Goal: Task Accomplishment & Management: Use online tool/utility

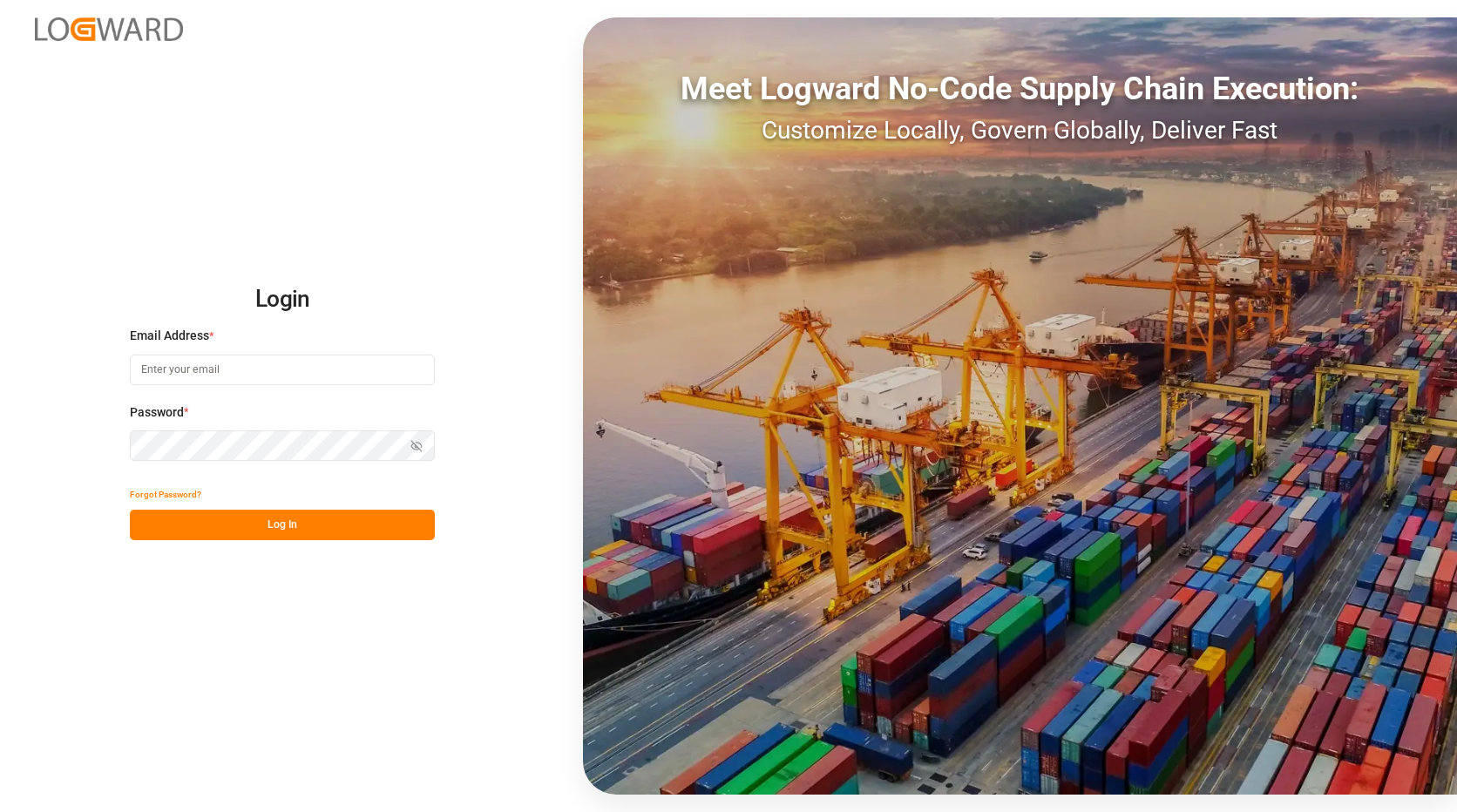
type input "[PERSON_NAME][EMAIL_ADDRESS][PERSON_NAME][DOMAIN_NAME]"
click at [380, 531] on button "Log In" at bounding box center [282, 524] width 305 height 30
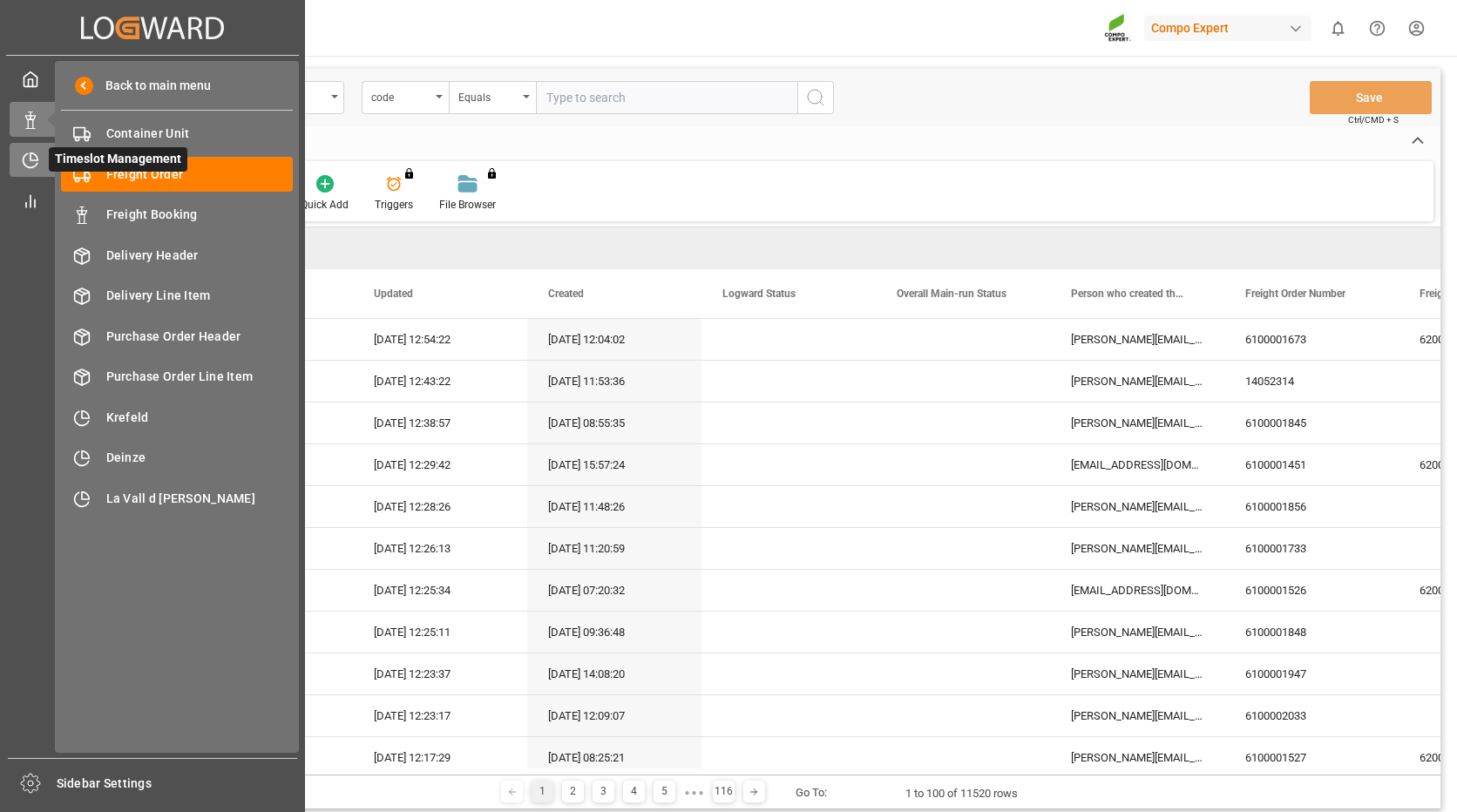
click at [34, 168] on icon at bounding box center [30, 160] width 17 height 17
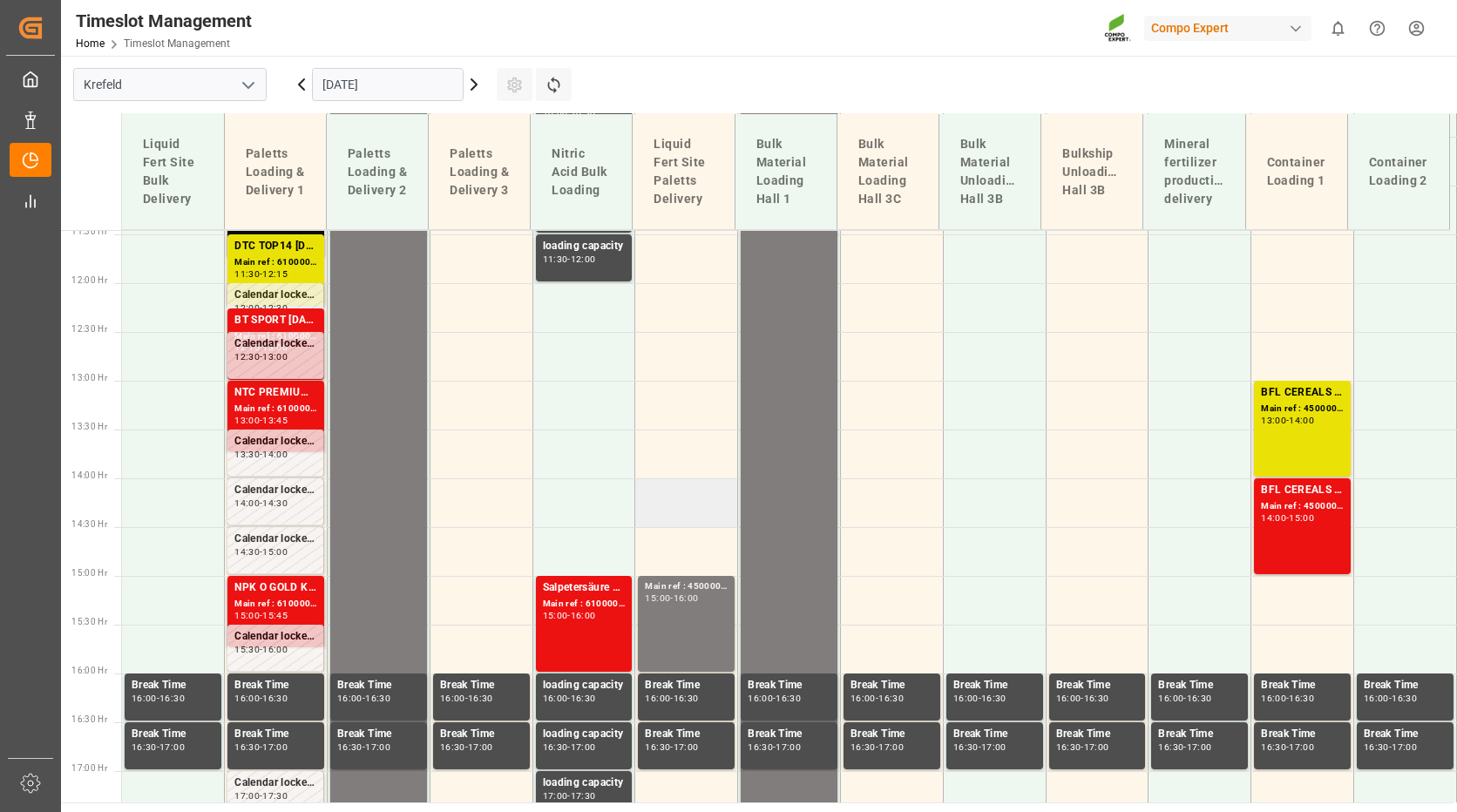
scroll to position [1127, 0]
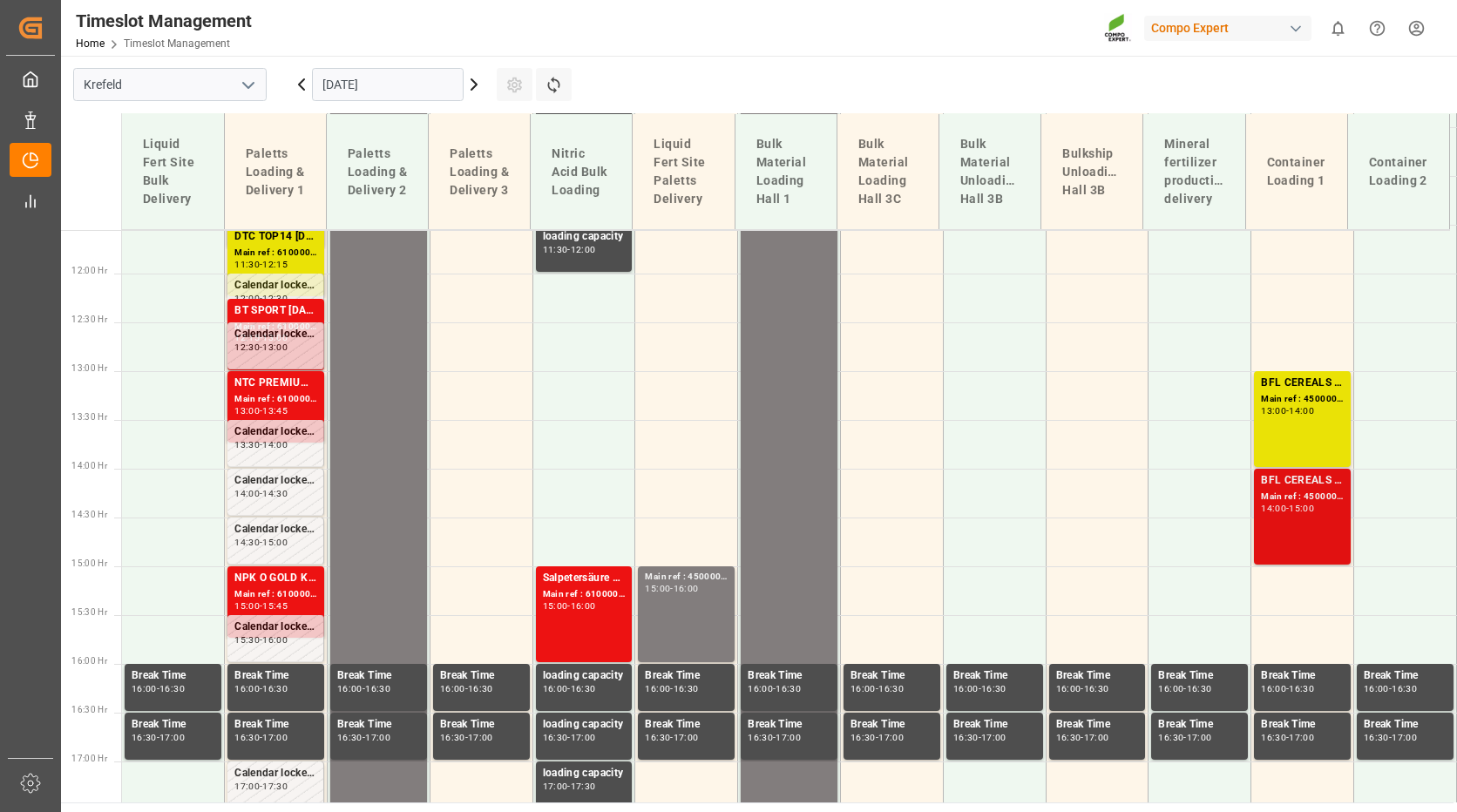
click at [1293, 509] on div "15:00" at bounding box center [1301, 508] width 26 height 8
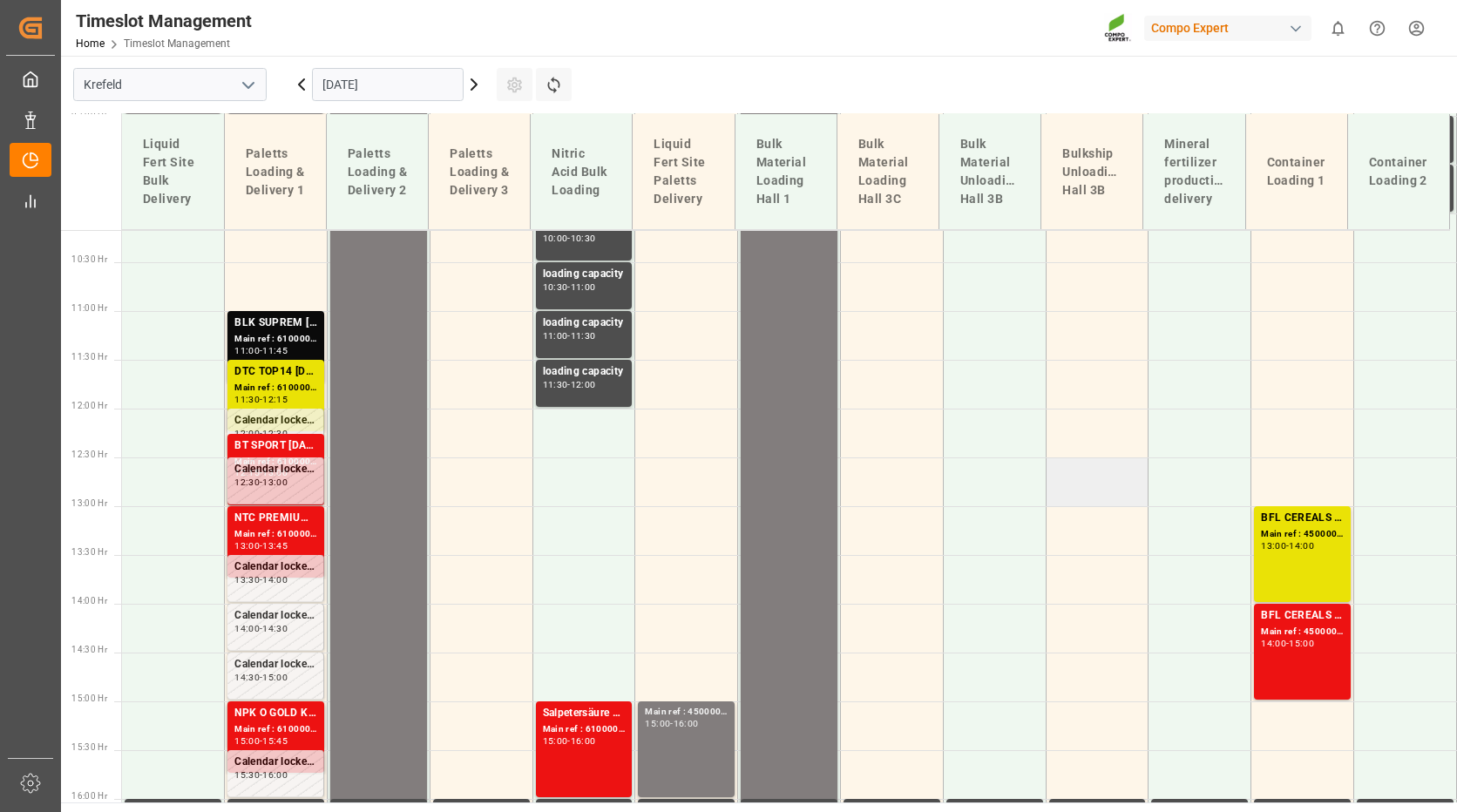
scroll to position [953, 0]
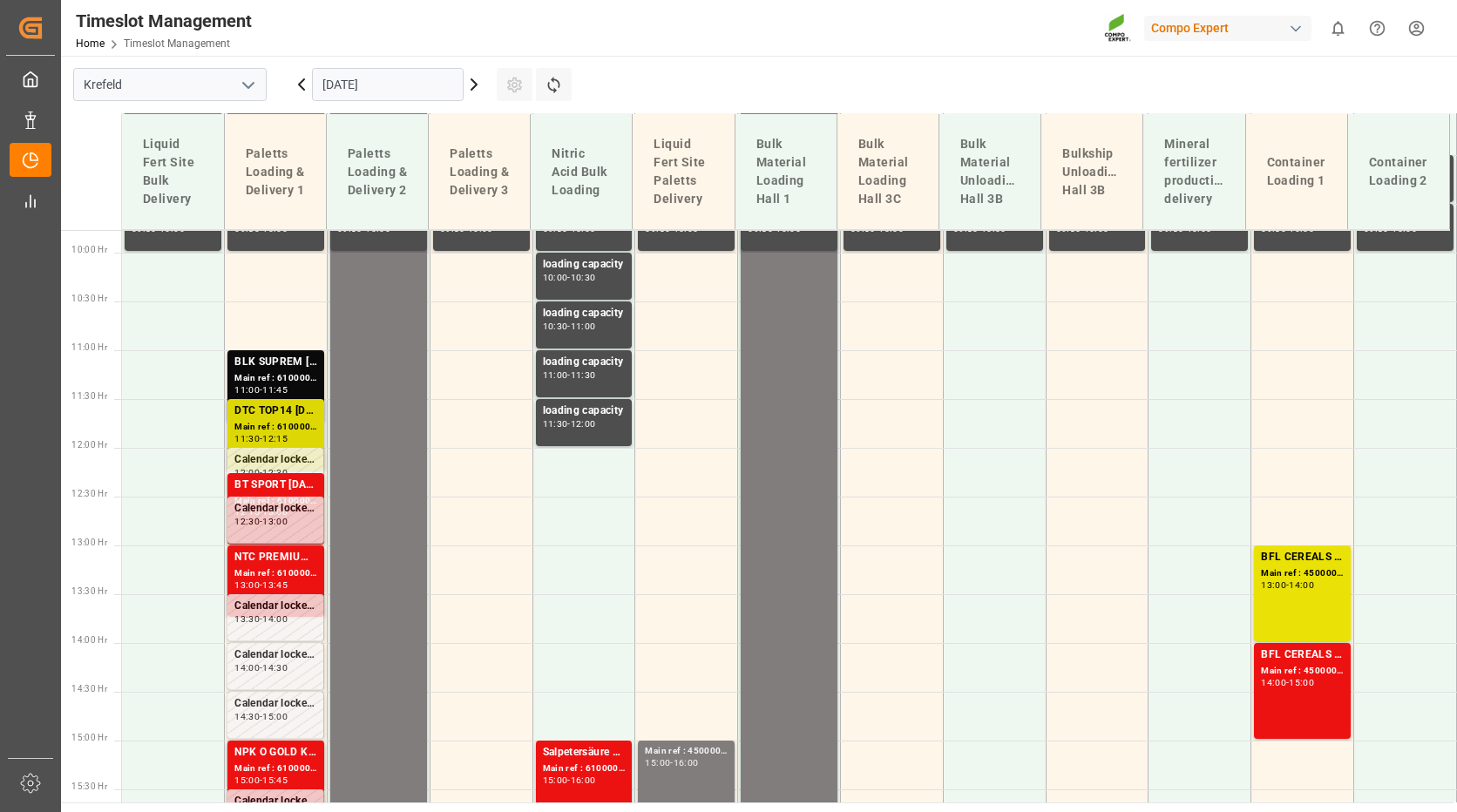
click at [276, 403] on div "DTC TOP14 [DATE] 15%UH 3M 25kg(x42) INT" at bounding box center [275, 411] width 82 height 17
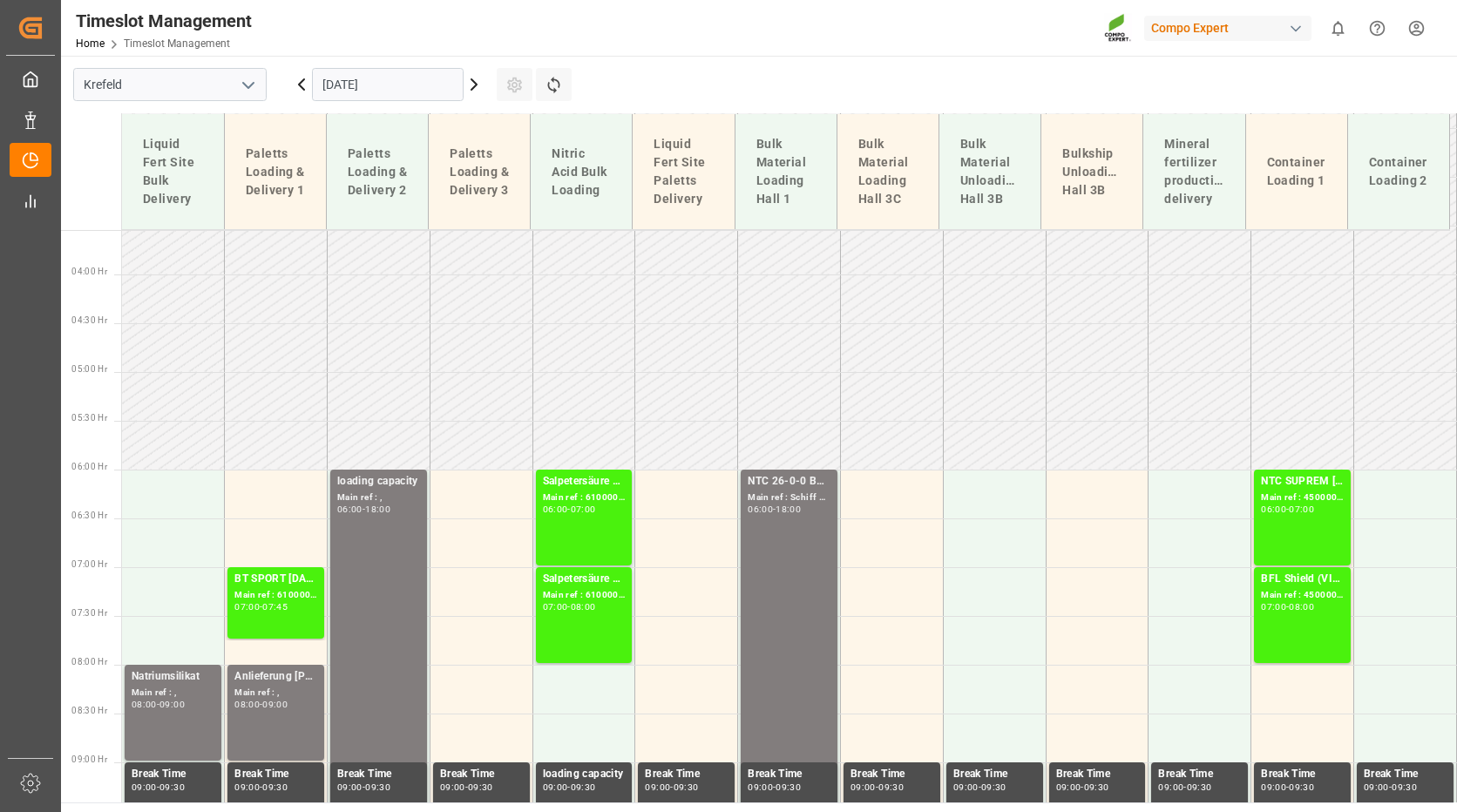
scroll to position [344, 0]
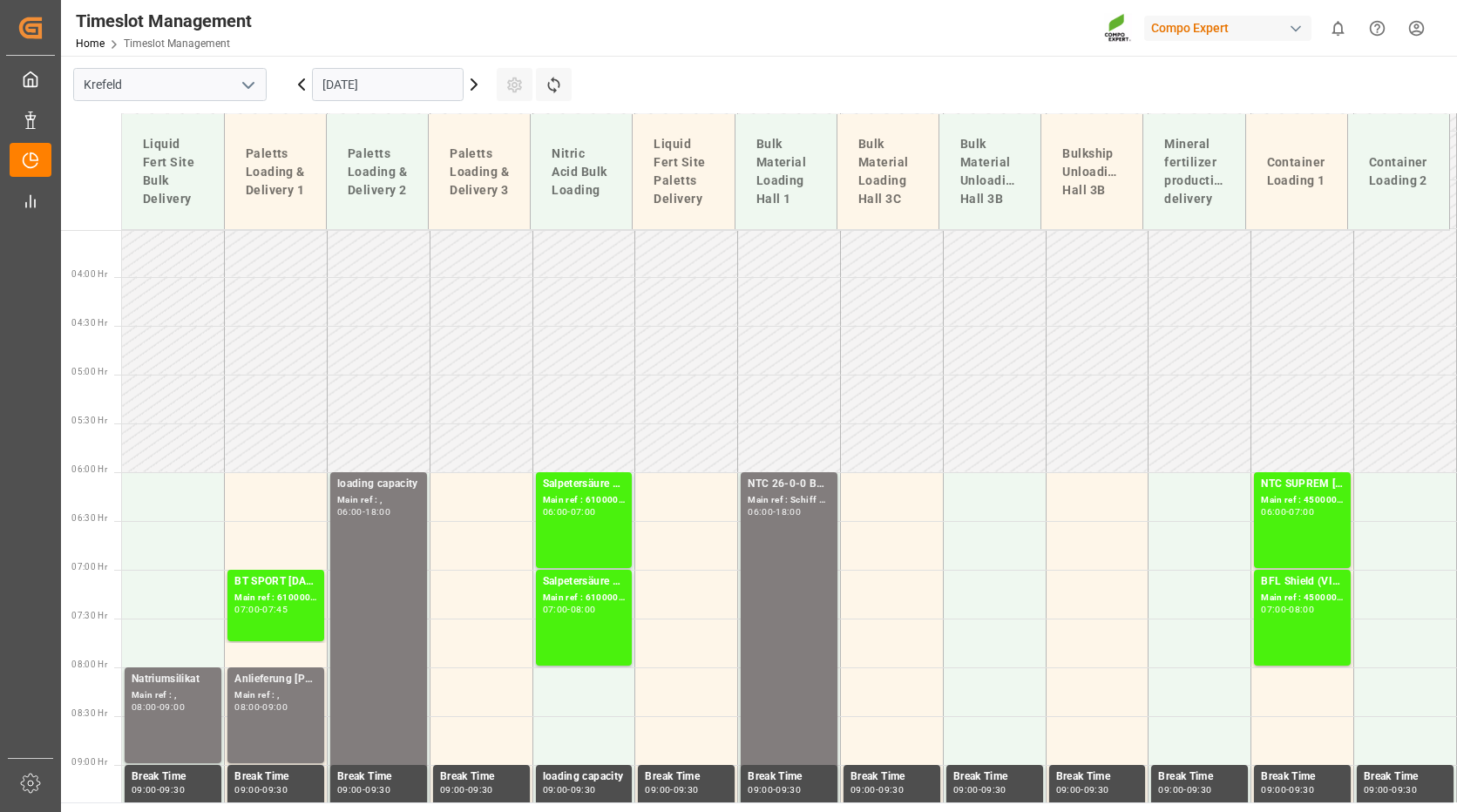
click at [481, 88] on icon at bounding box center [474, 84] width 21 height 21
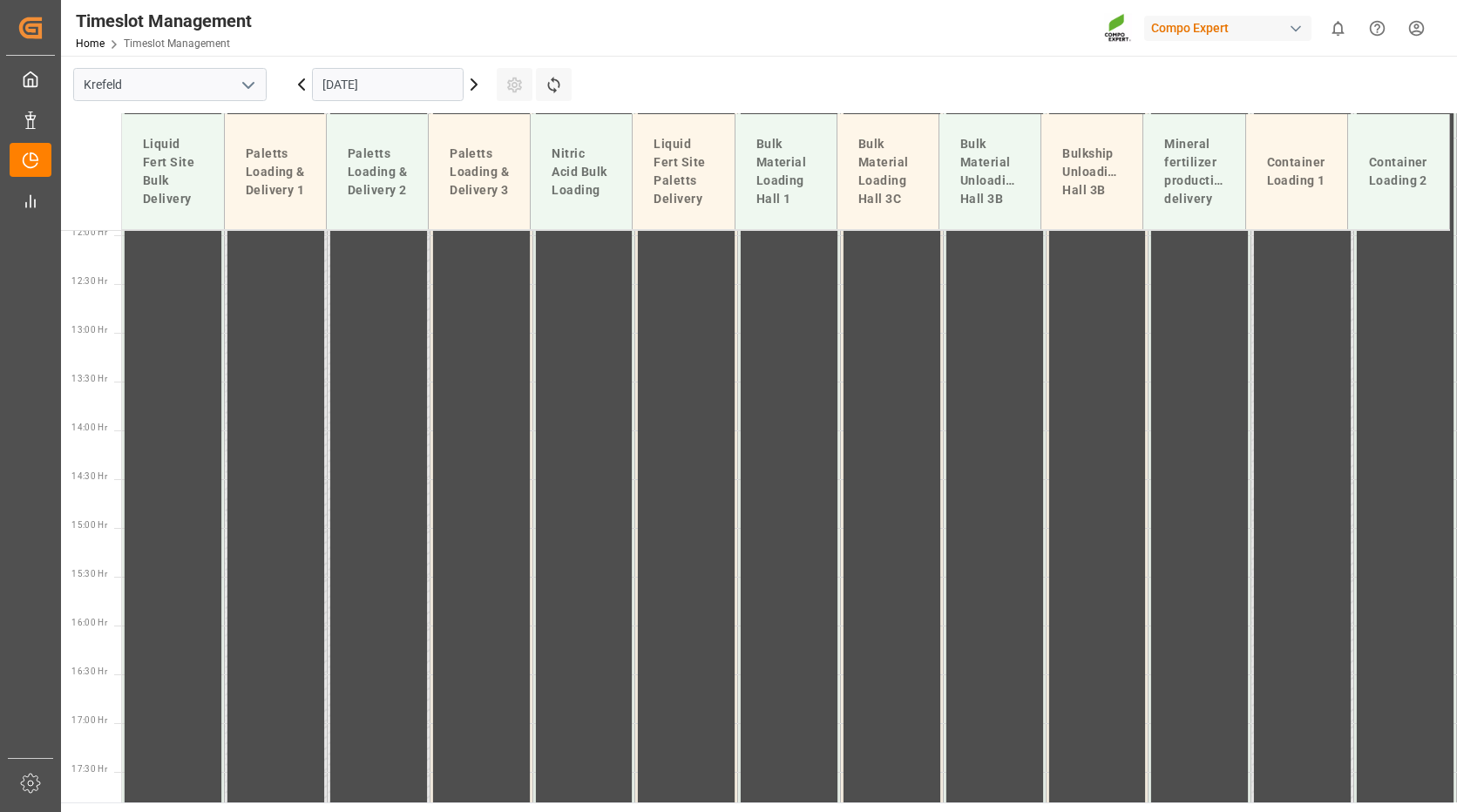
scroll to position [1214, 0]
click at [472, 93] on icon at bounding box center [474, 84] width 21 height 21
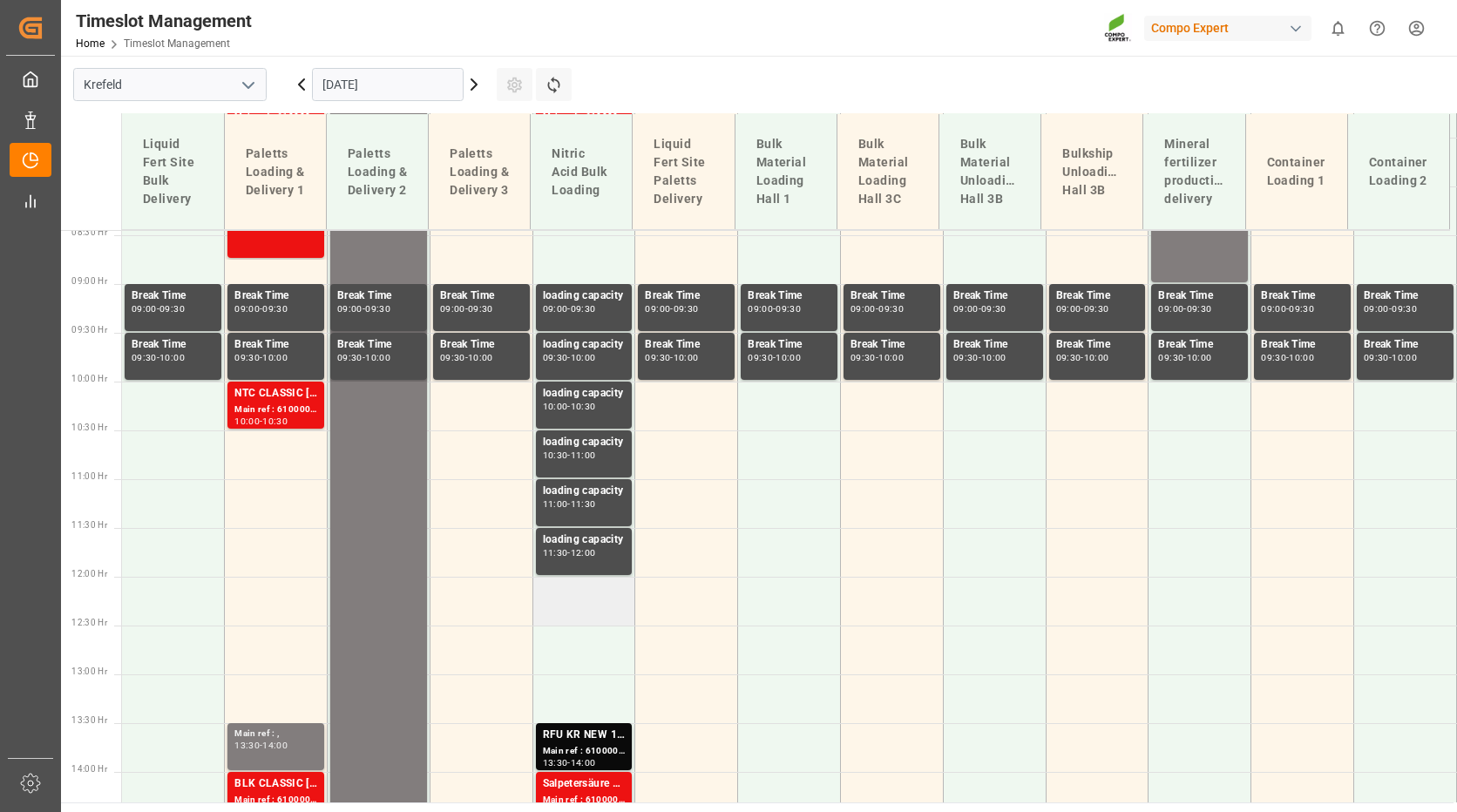
scroll to position [518, 0]
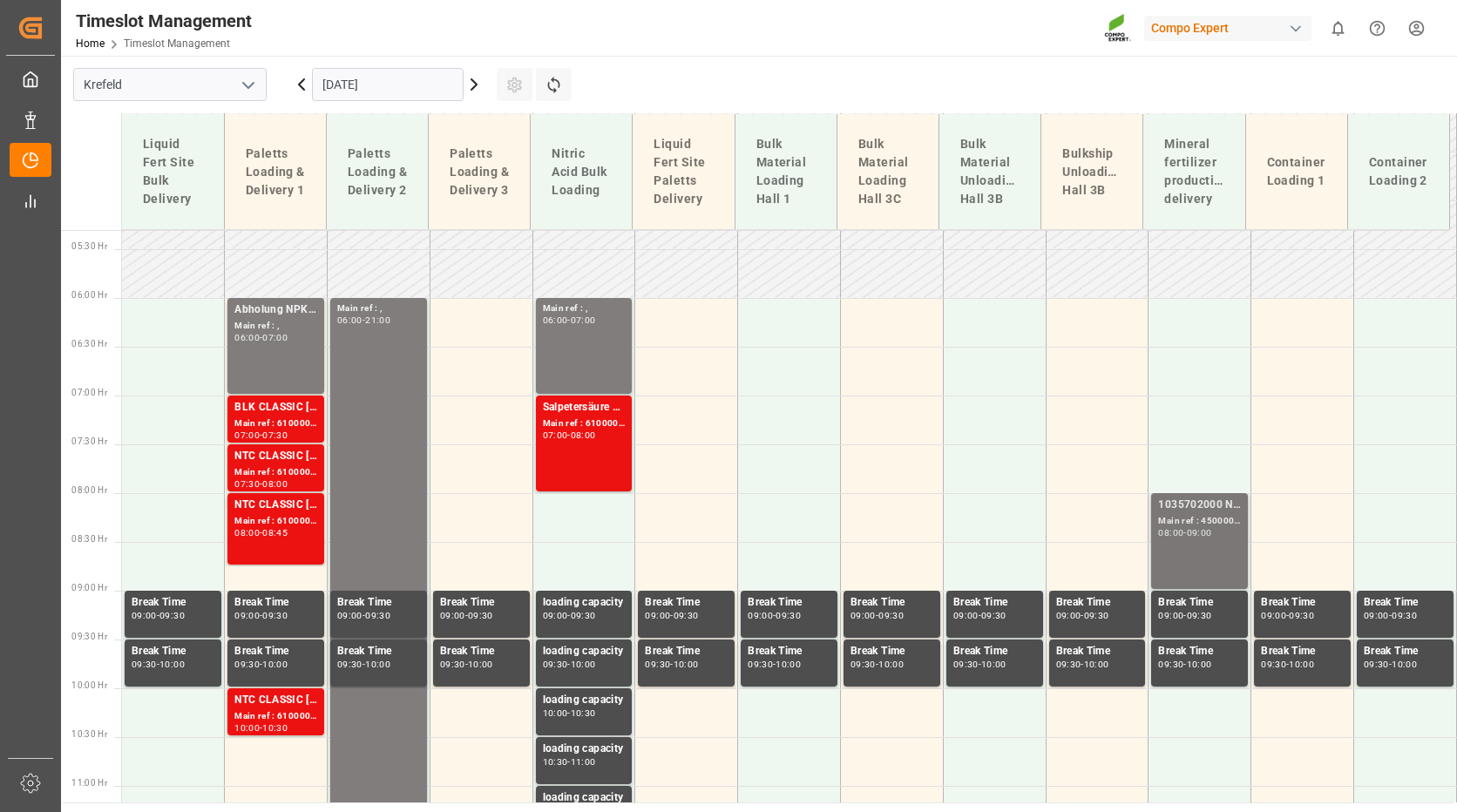
click at [1205, 532] on div "09:00" at bounding box center [1199, 533] width 26 height 8
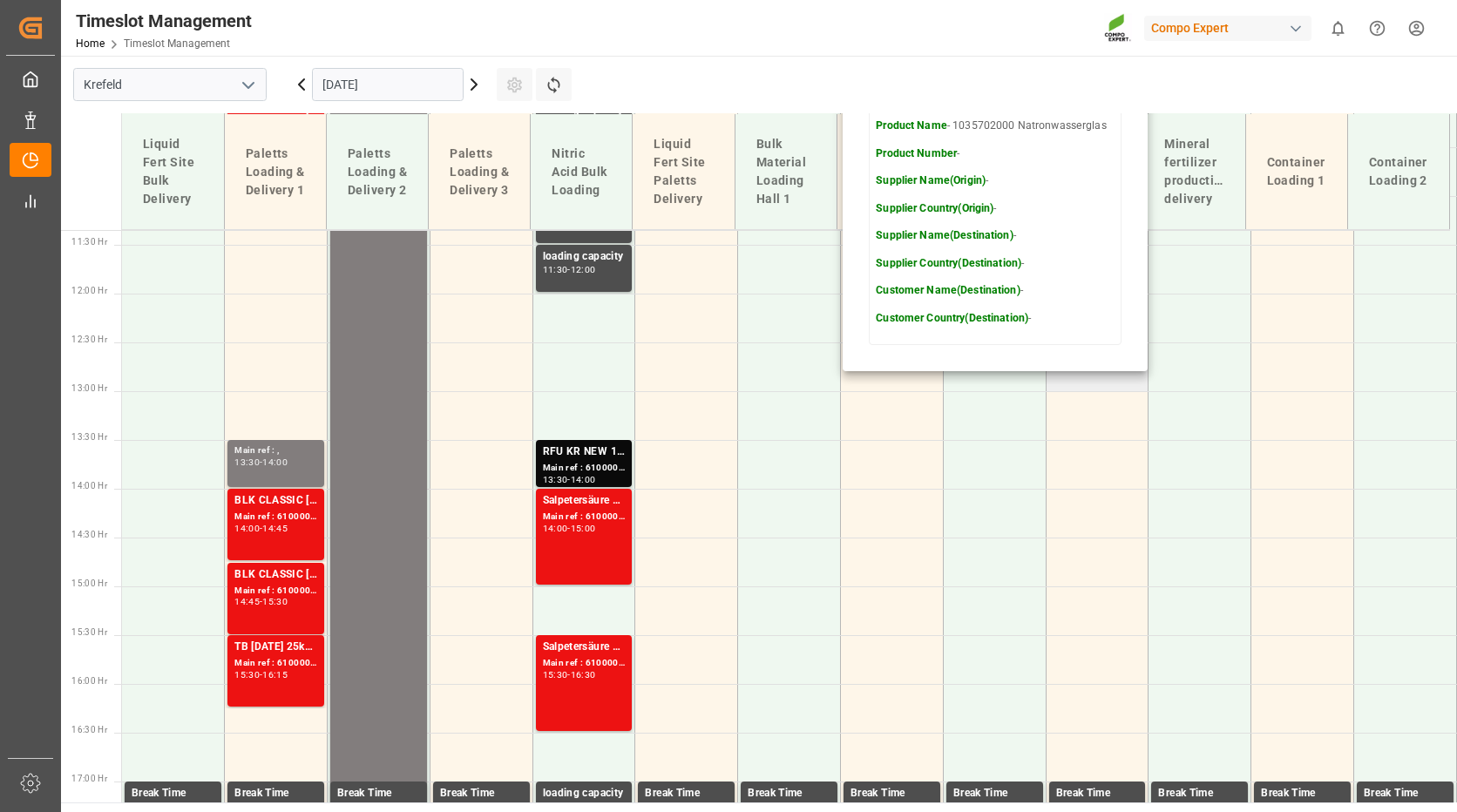
scroll to position [1214, 0]
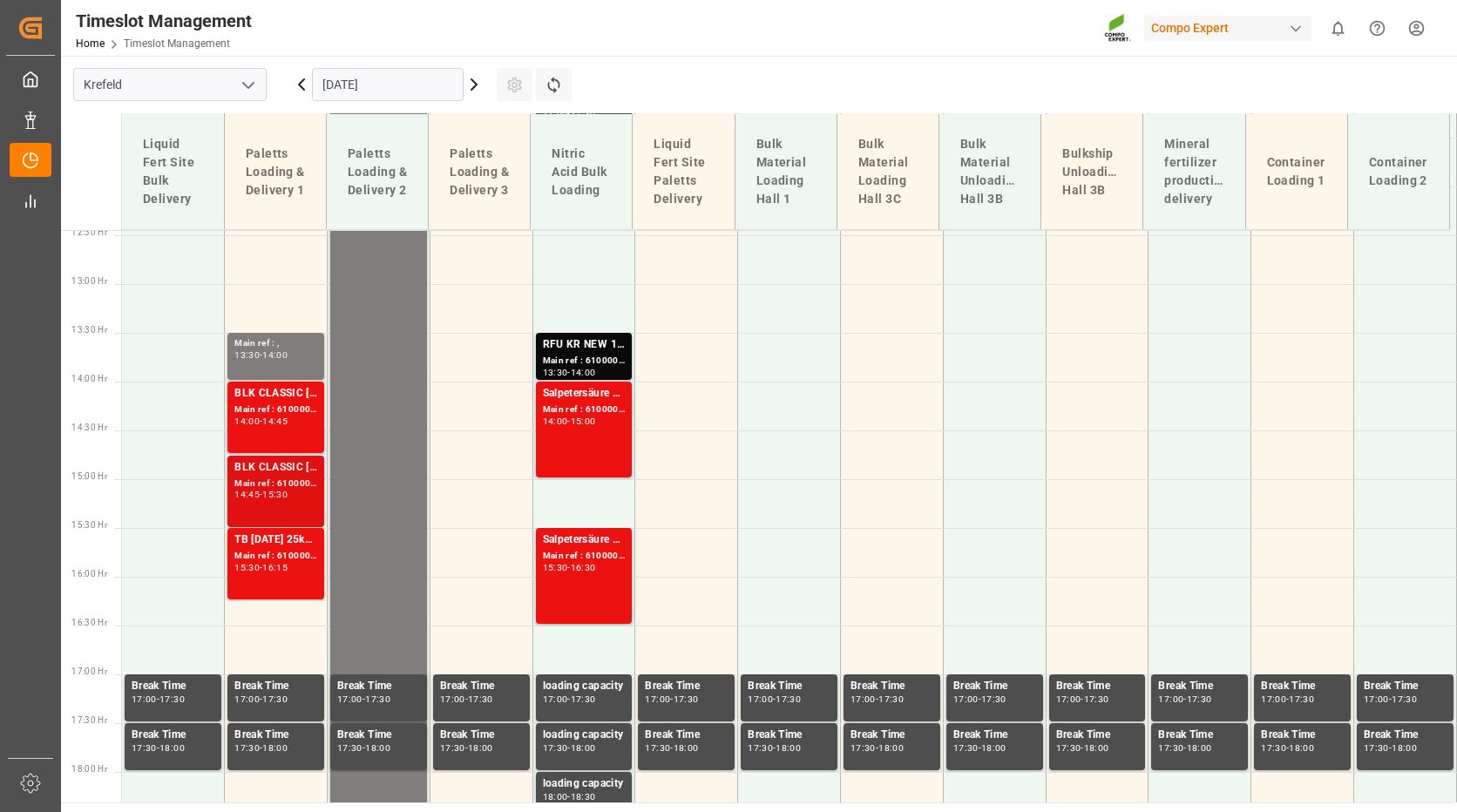
click at [267, 485] on div "Main ref : 6100001845, 2000000973" at bounding box center [275, 484] width 82 height 15
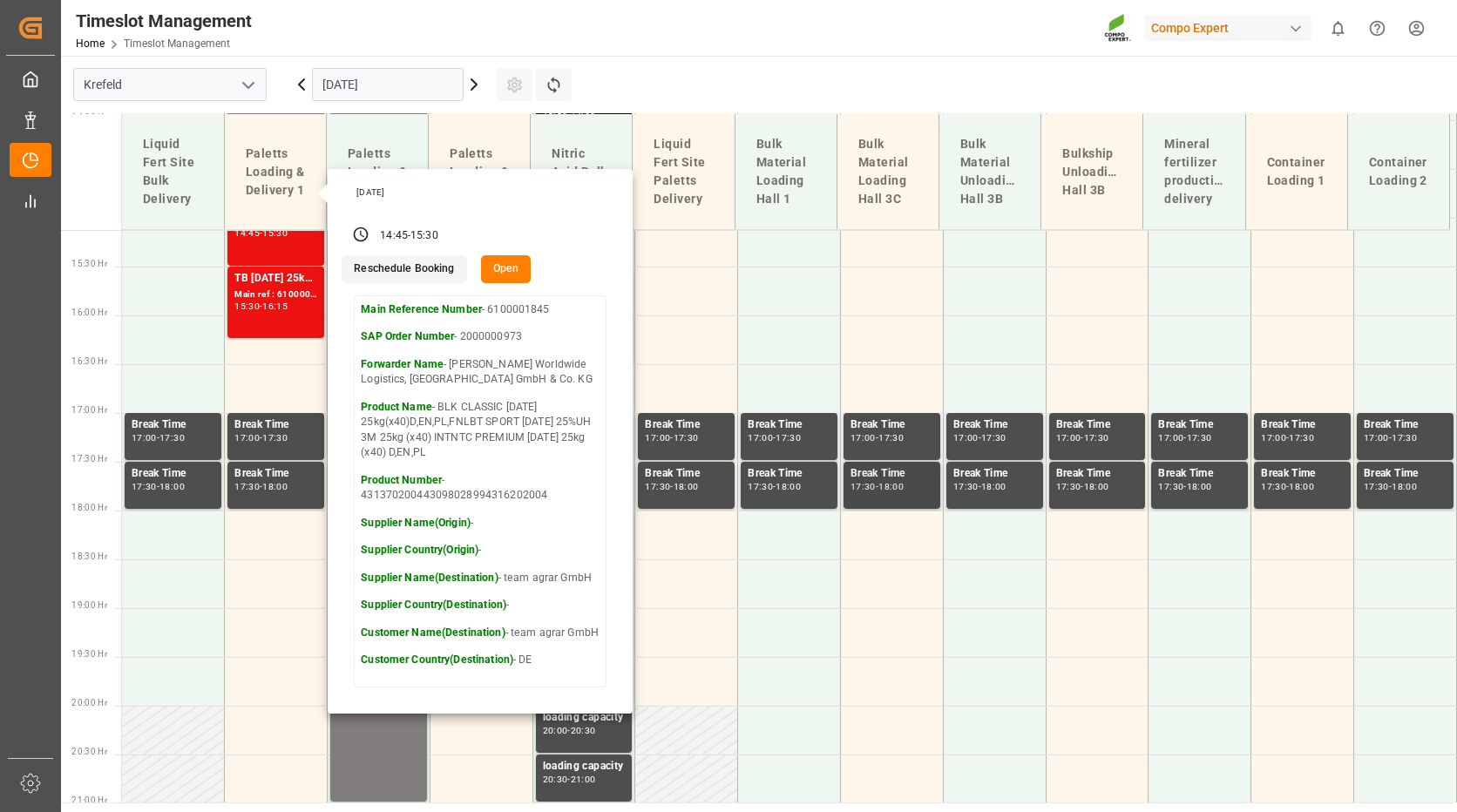
scroll to position [1562, 0]
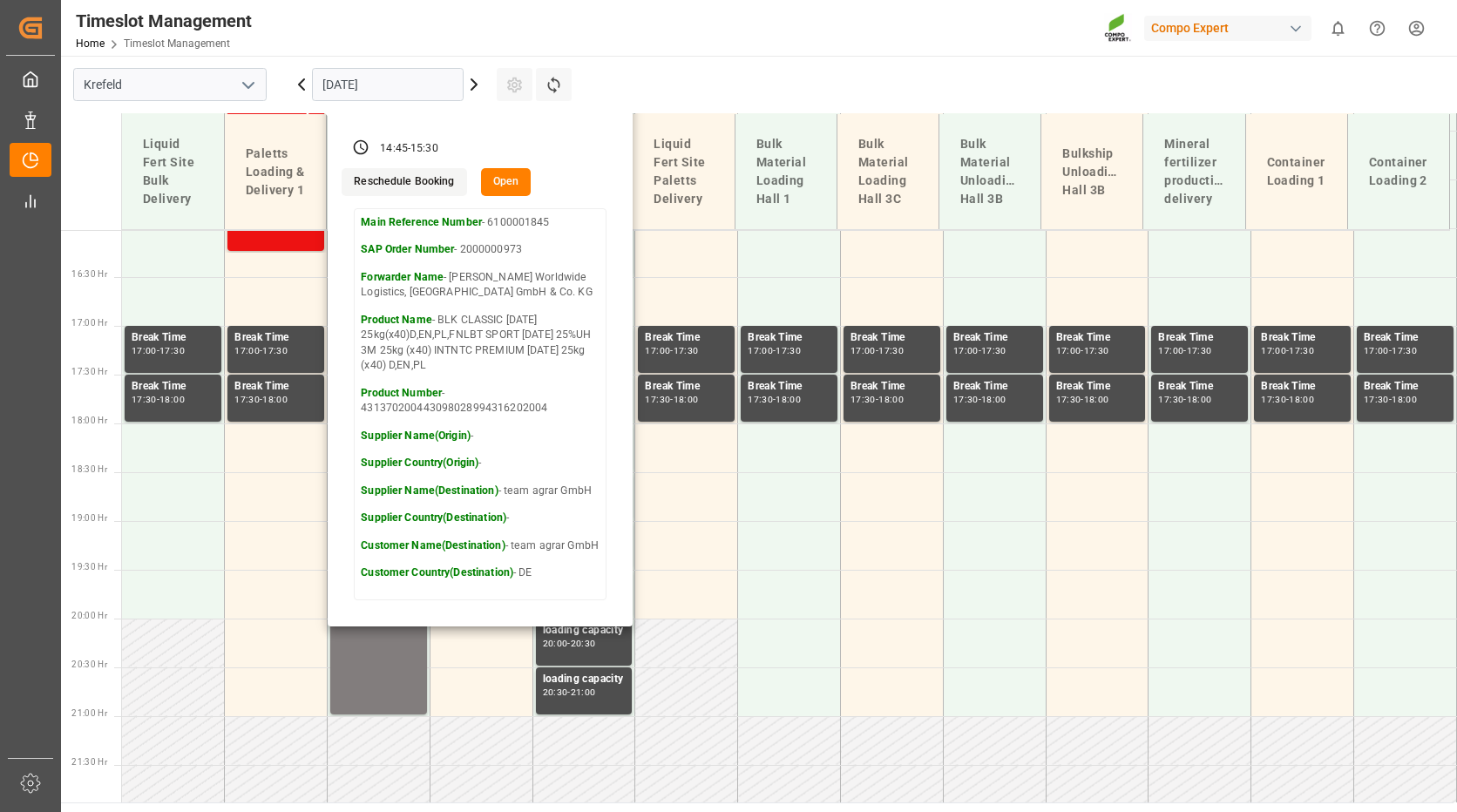
click at [398, 100] on input "[DATE]" at bounding box center [388, 84] width 151 height 33
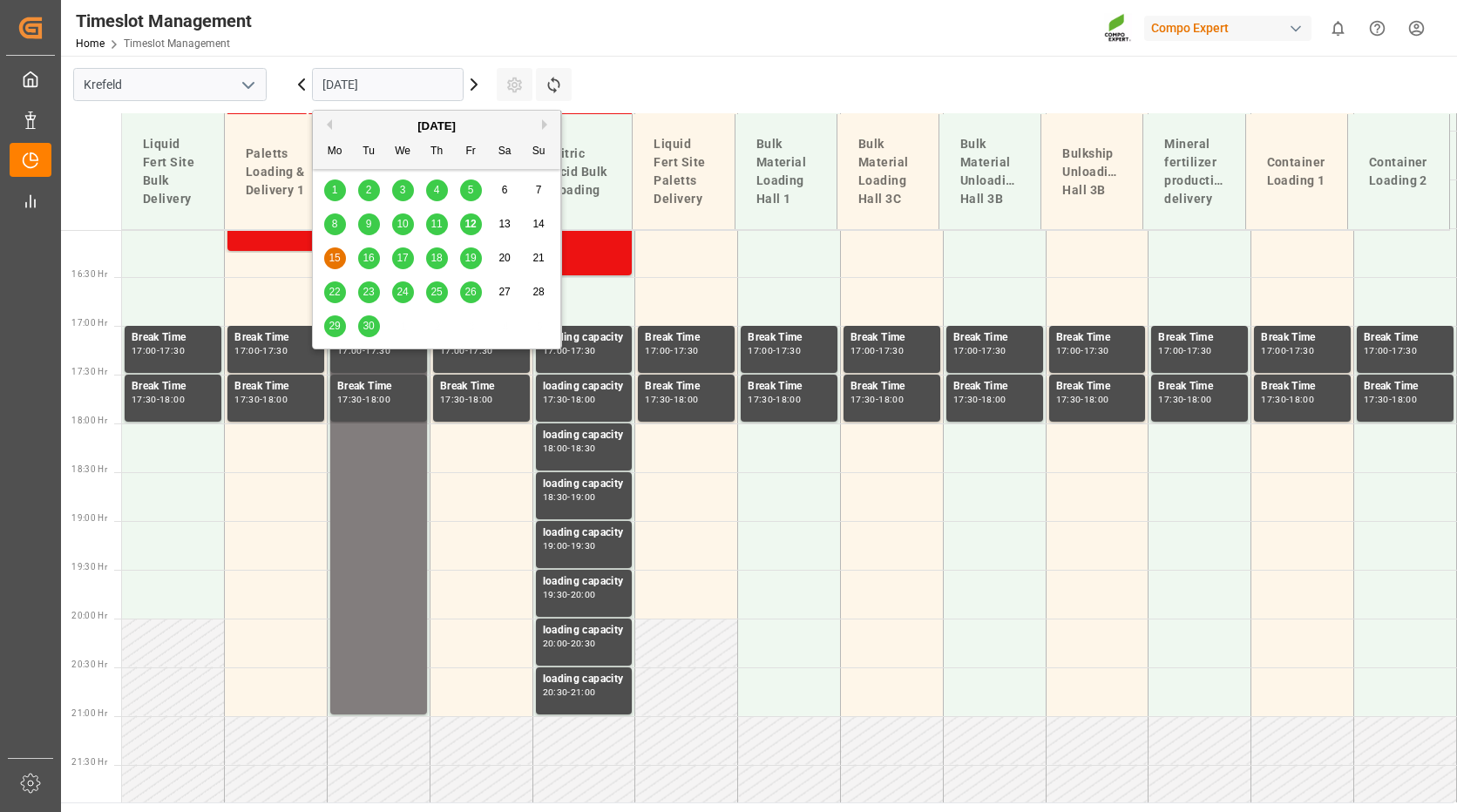
click at [374, 256] on span "16" at bounding box center [368, 257] width 11 height 12
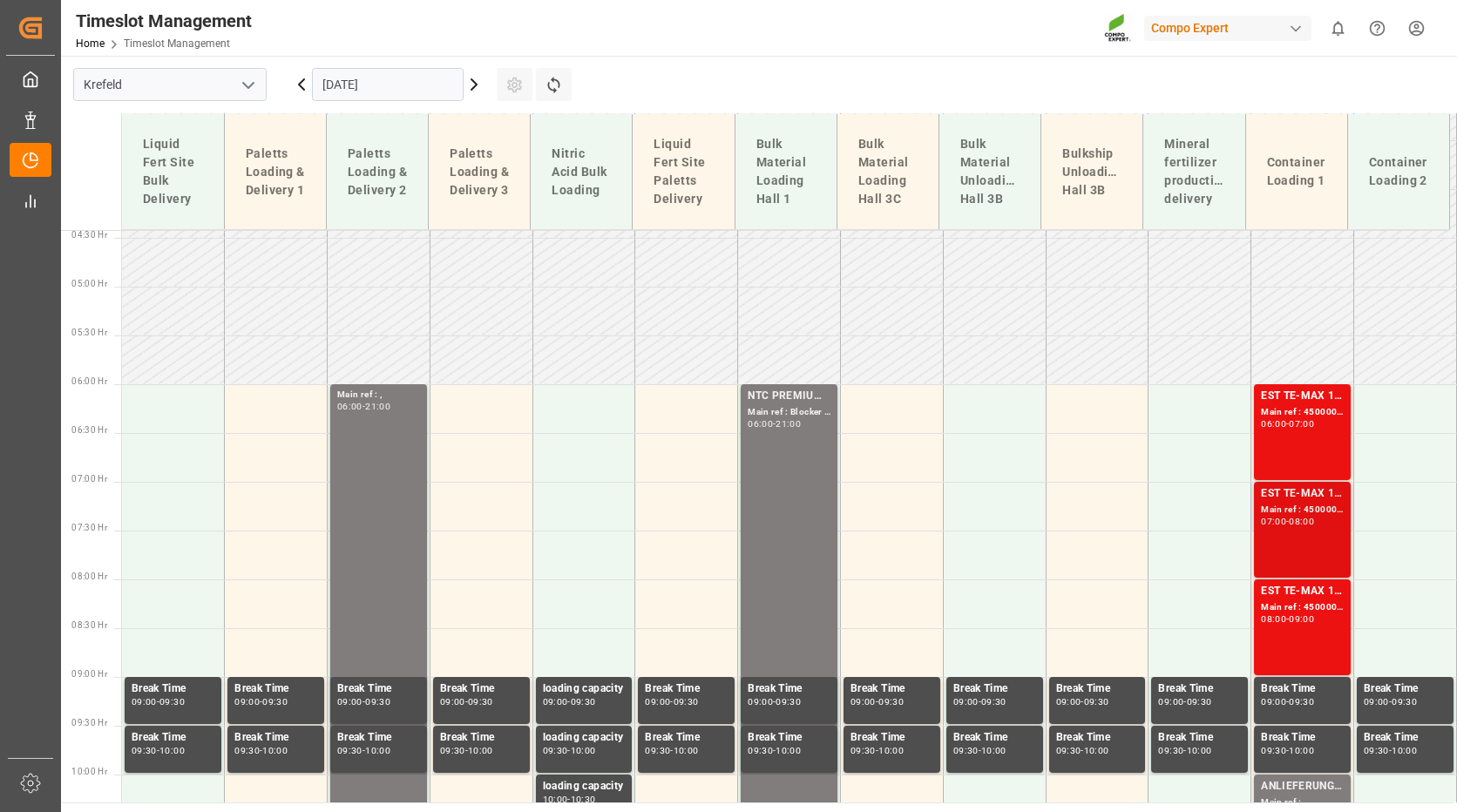
scroll to position [431, 0]
click at [1304, 444] on div "EST TE-MAX 11-48 20kg (x45) ES, PT MTO Main ref : 4500000957, 2000000378 06:00 …" at bounding box center [1302, 433] width 82 height 89
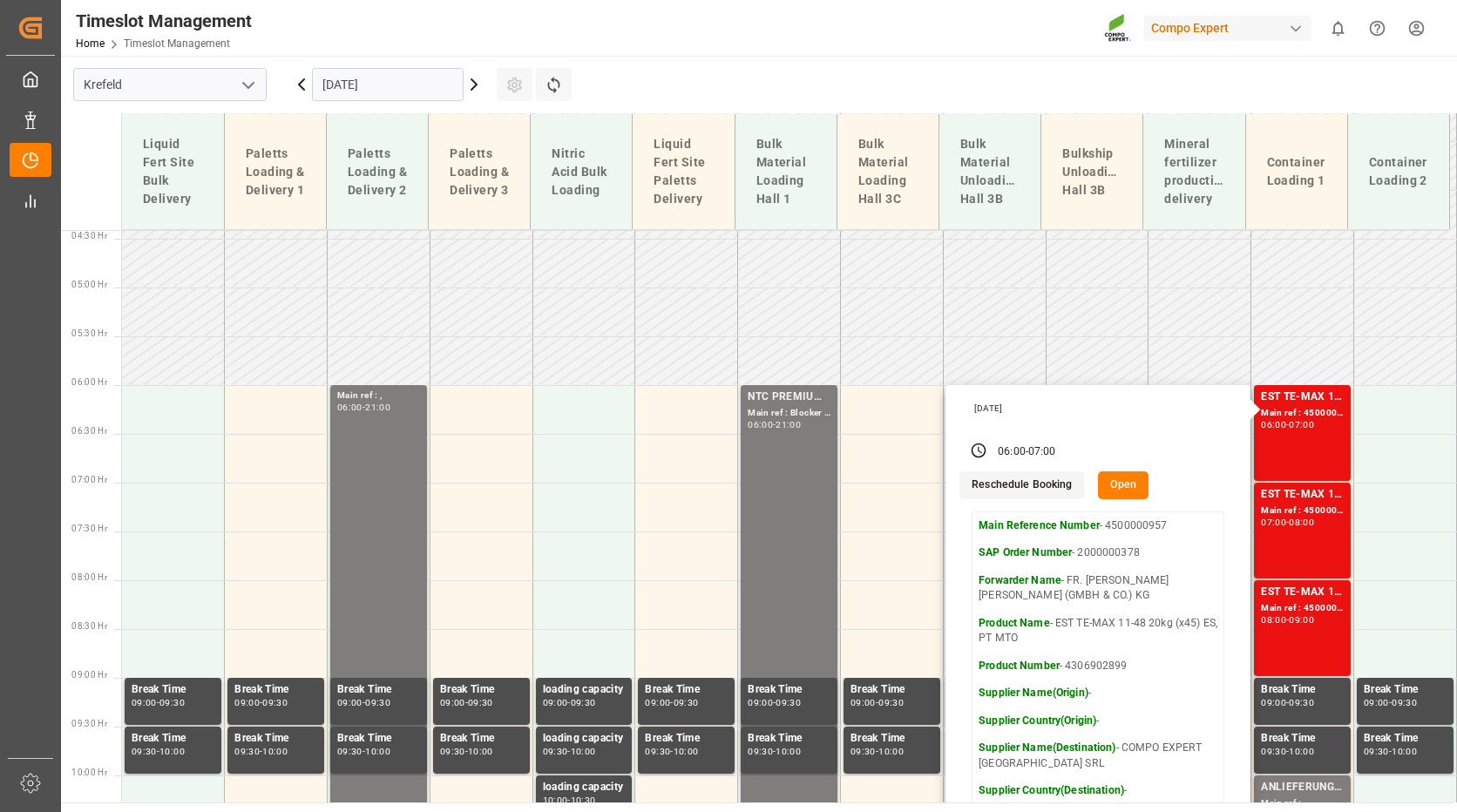
click at [420, 91] on input "[DATE]" at bounding box center [388, 84] width 151 height 33
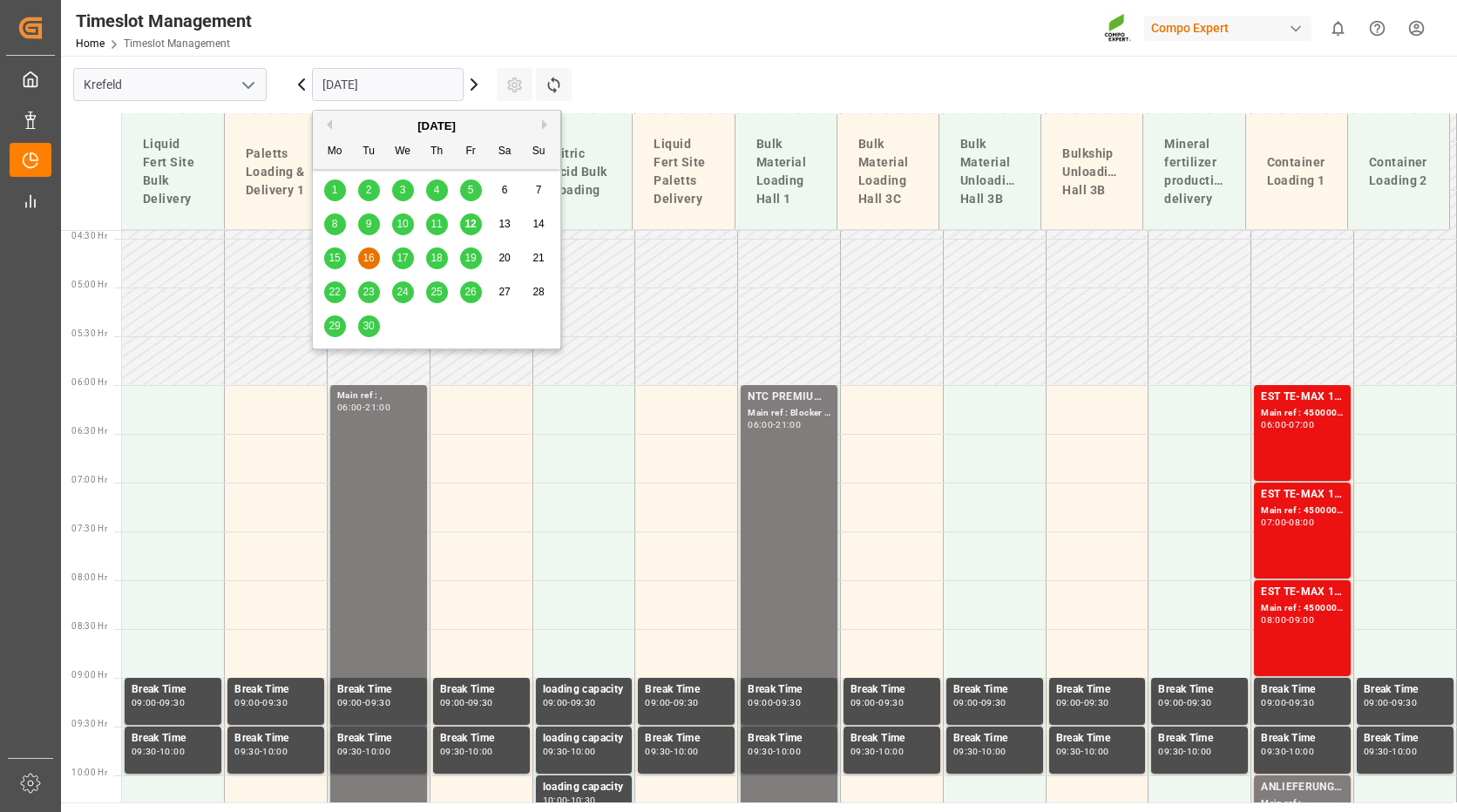
click at [400, 262] on span "17" at bounding box center [402, 257] width 11 height 12
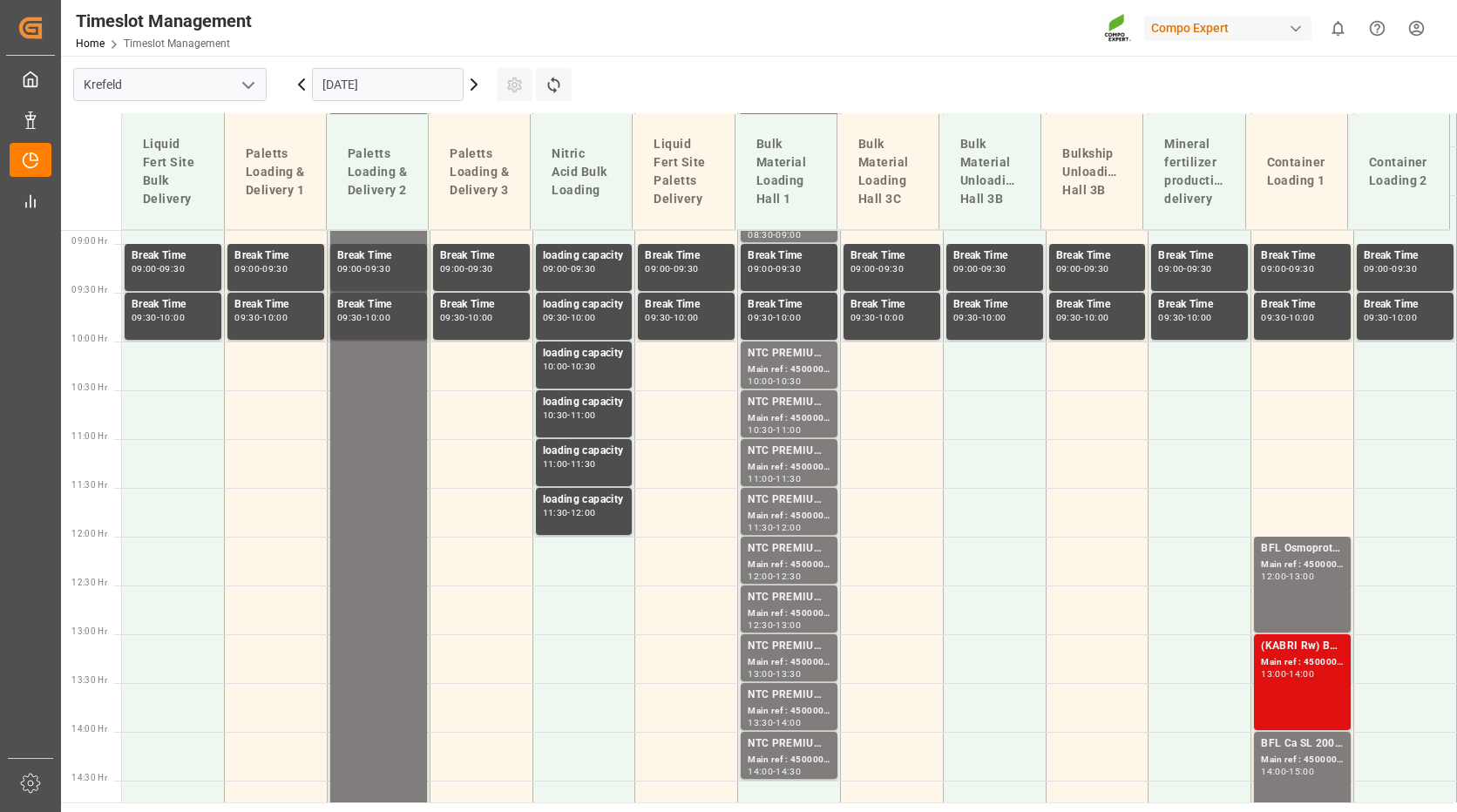
scroll to position [866, 0]
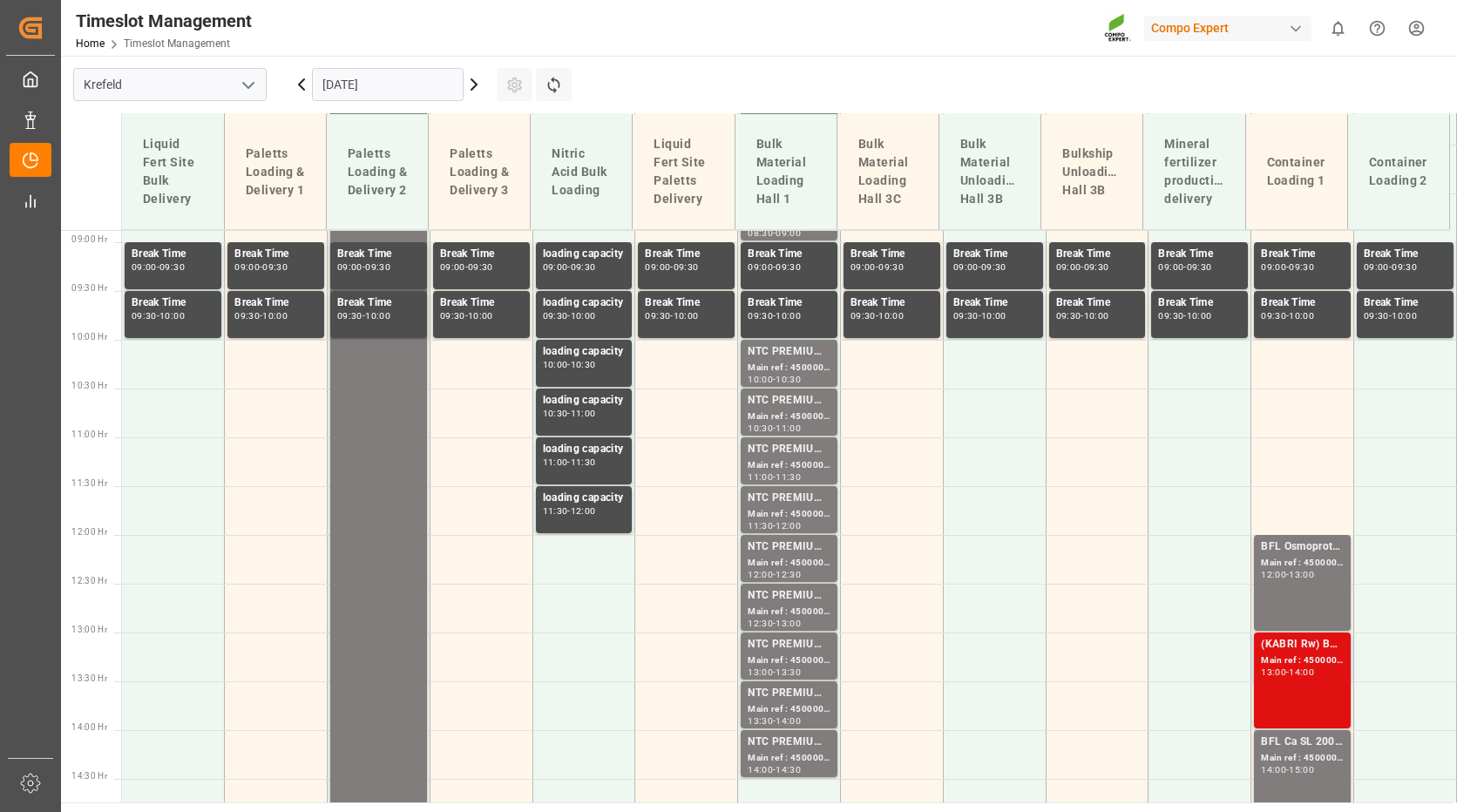
click at [1276, 684] on div "(KABRI Rw) BFL 10-4-7 SL 20L(x48) ES LAT Main ref : 4500001041, 2000000776 13:0…" at bounding box center [1302, 680] width 82 height 89
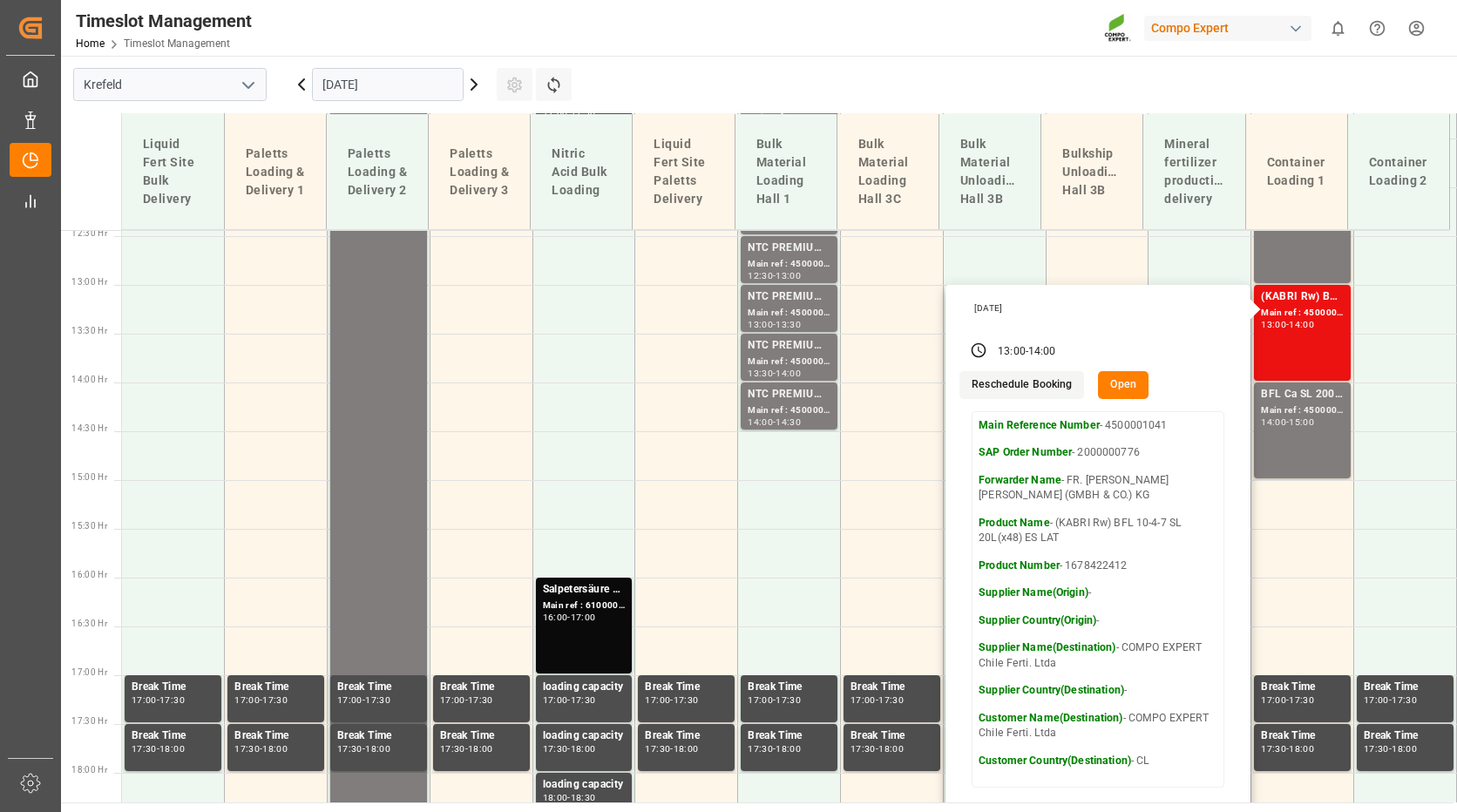
scroll to position [1214, 0]
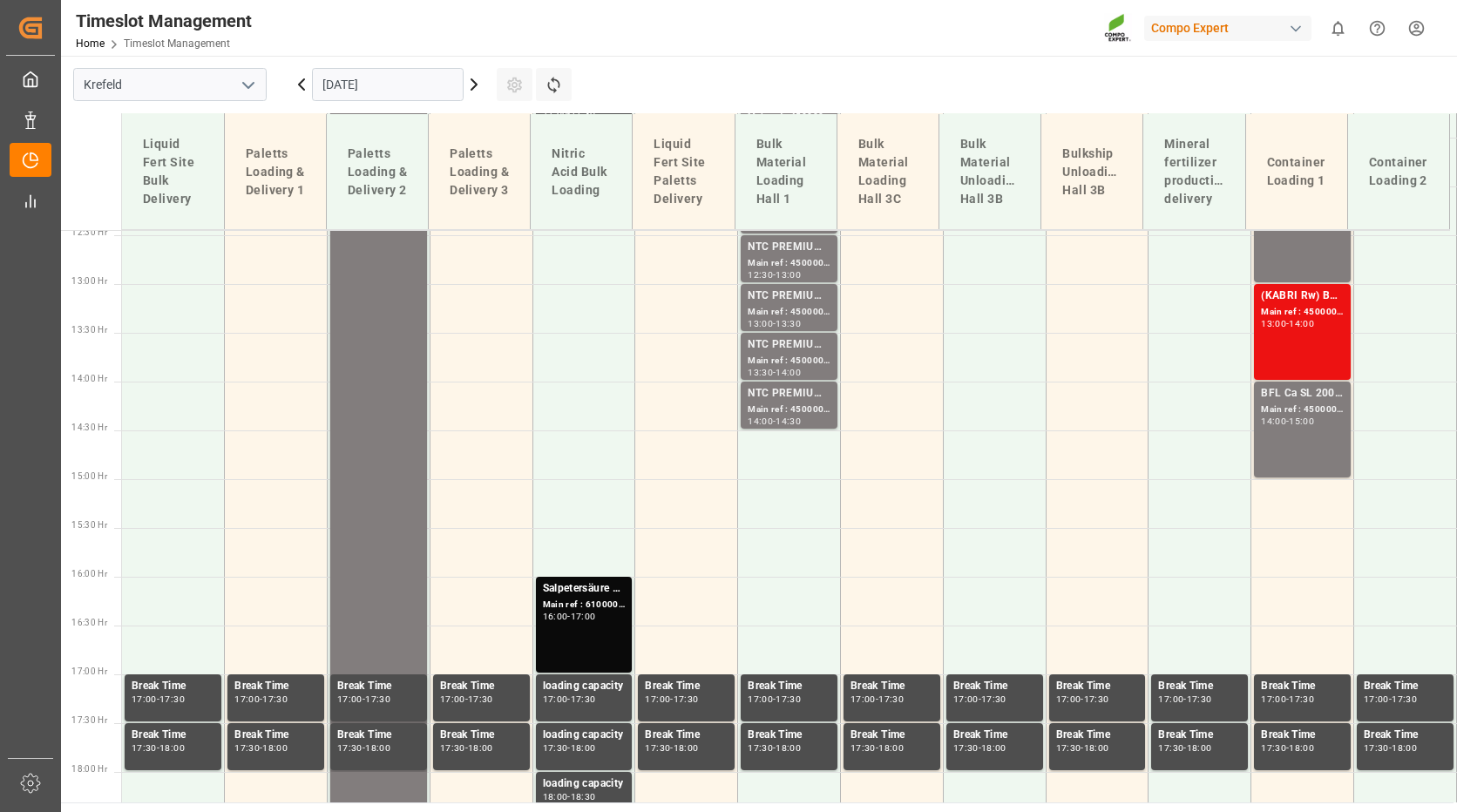
click at [1311, 425] on div "14:00 - 15:00" at bounding box center [1302, 422] width 82 height 9
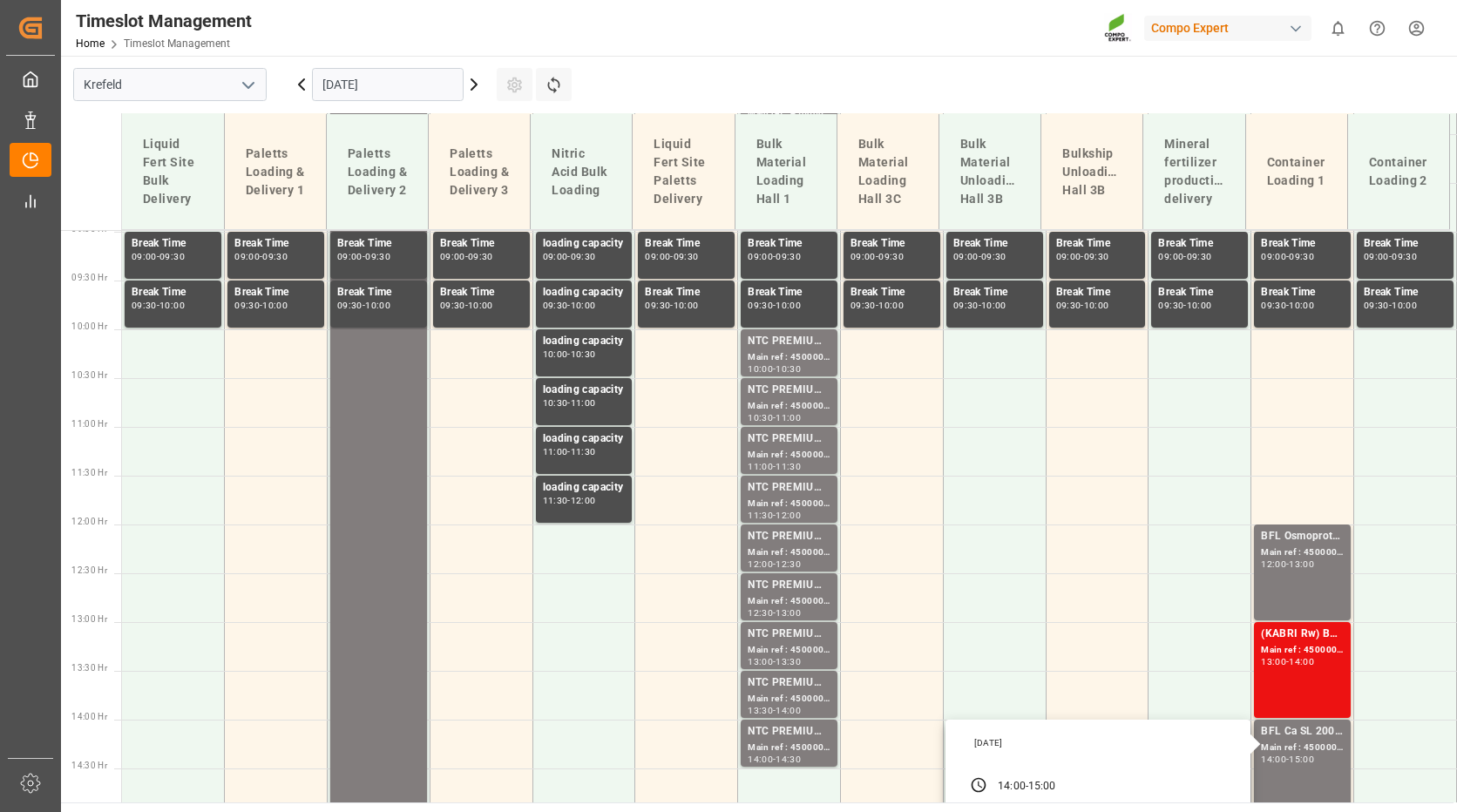
scroll to position [866, 0]
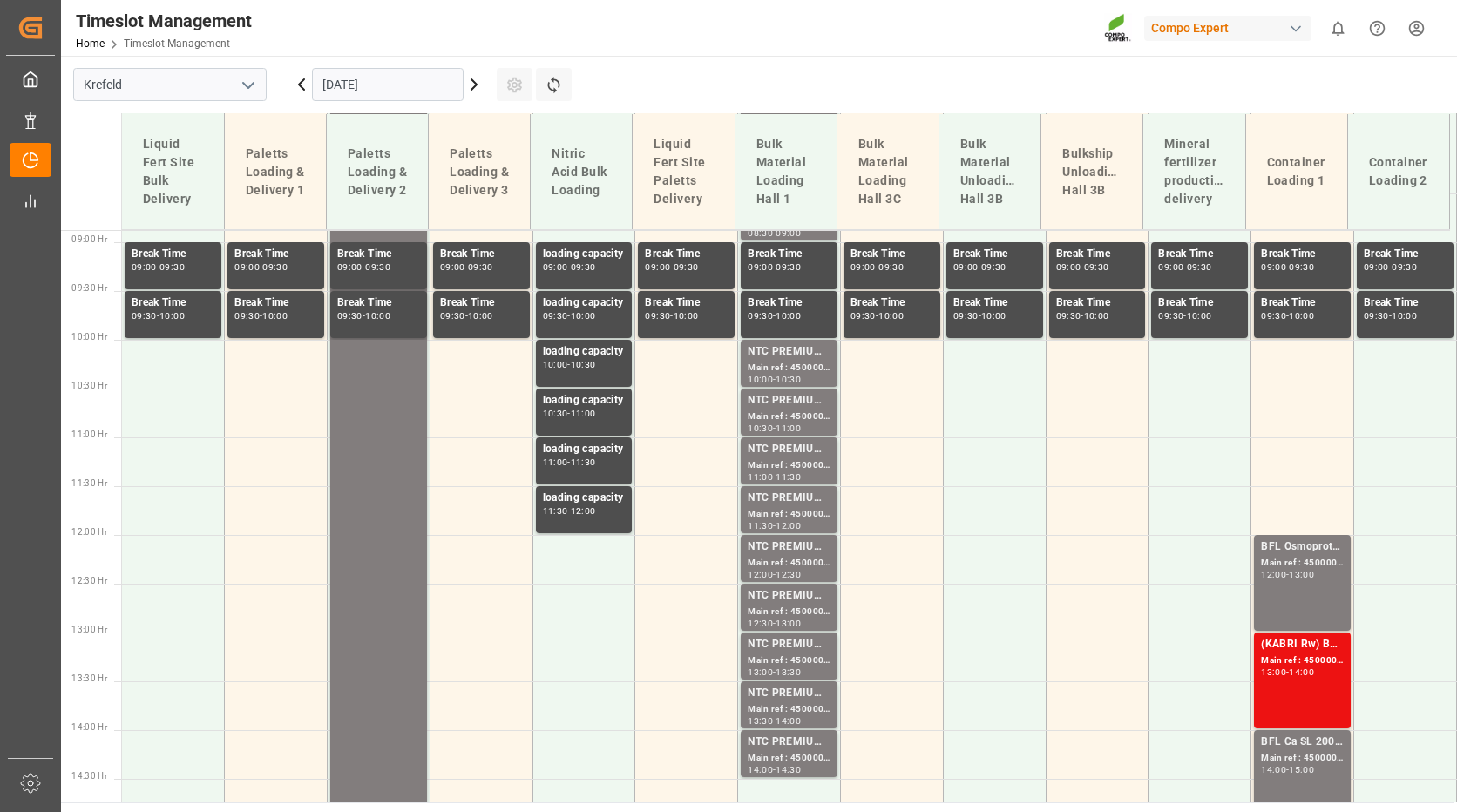
click at [788, 359] on div "NTC PREMIUM [DATE]+3+TE BULK" at bounding box center [789, 352] width 82 height 17
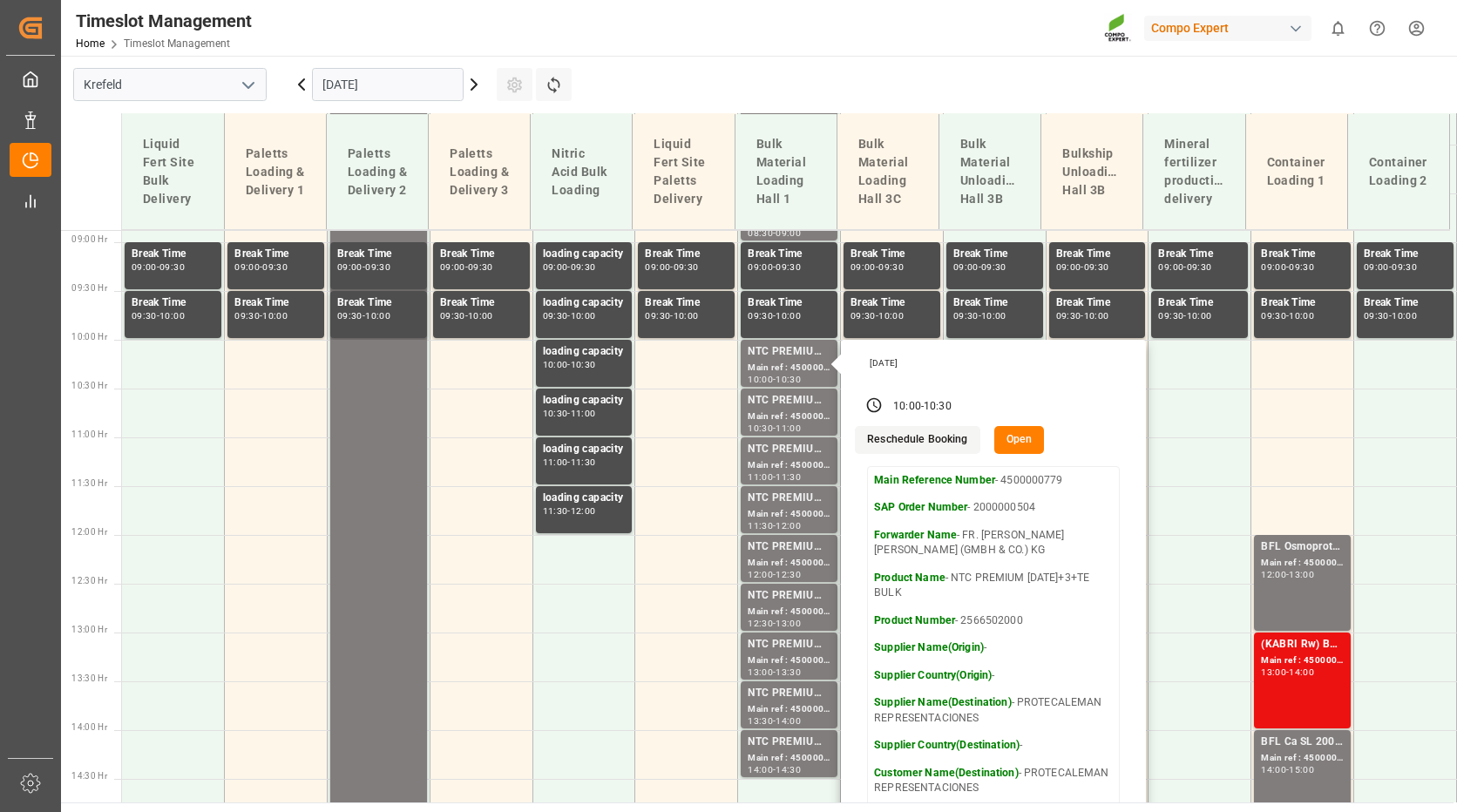
click at [425, 71] on input "[DATE]" at bounding box center [388, 84] width 151 height 33
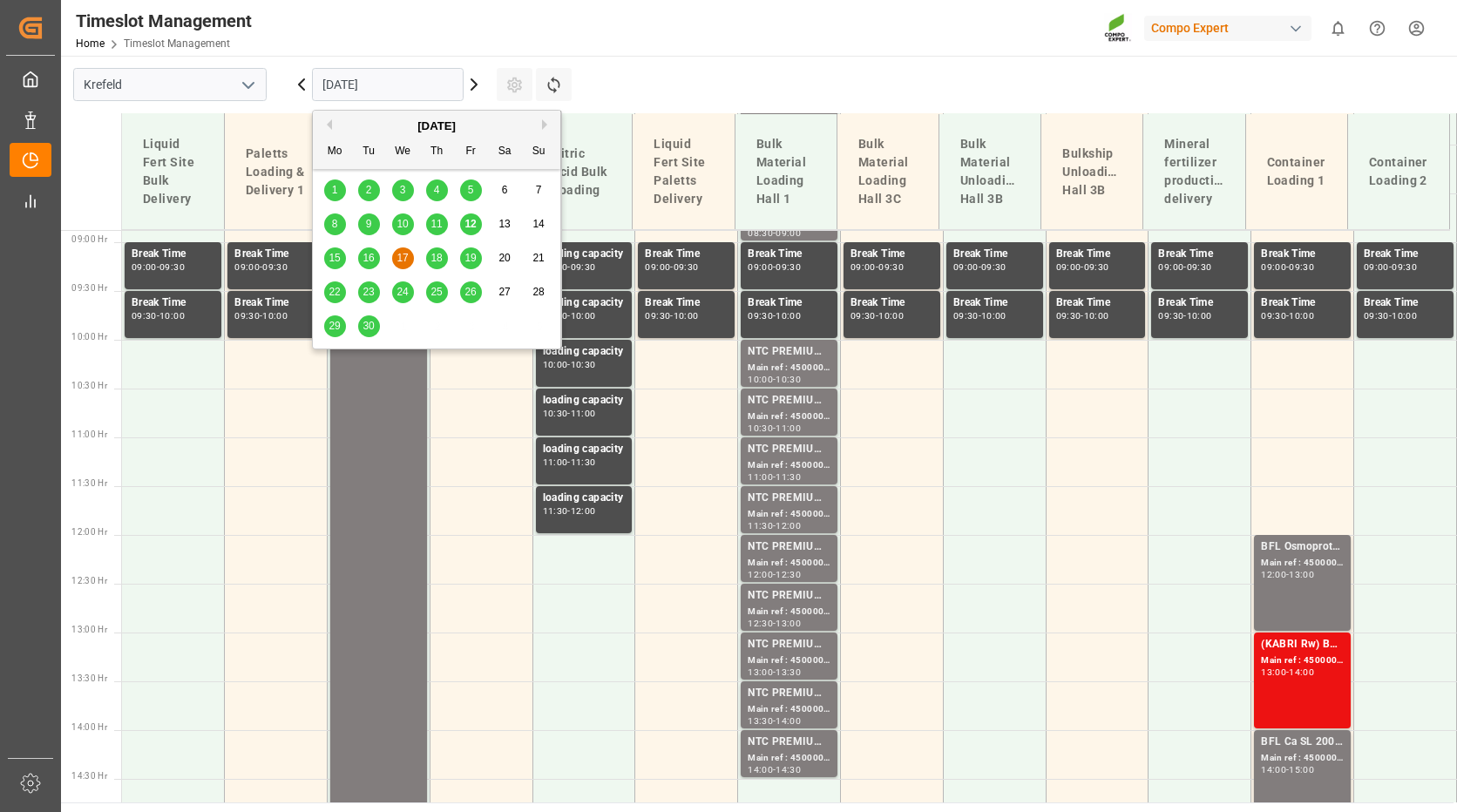
click at [444, 251] on div "18" at bounding box center [436, 258] width 22 height 21
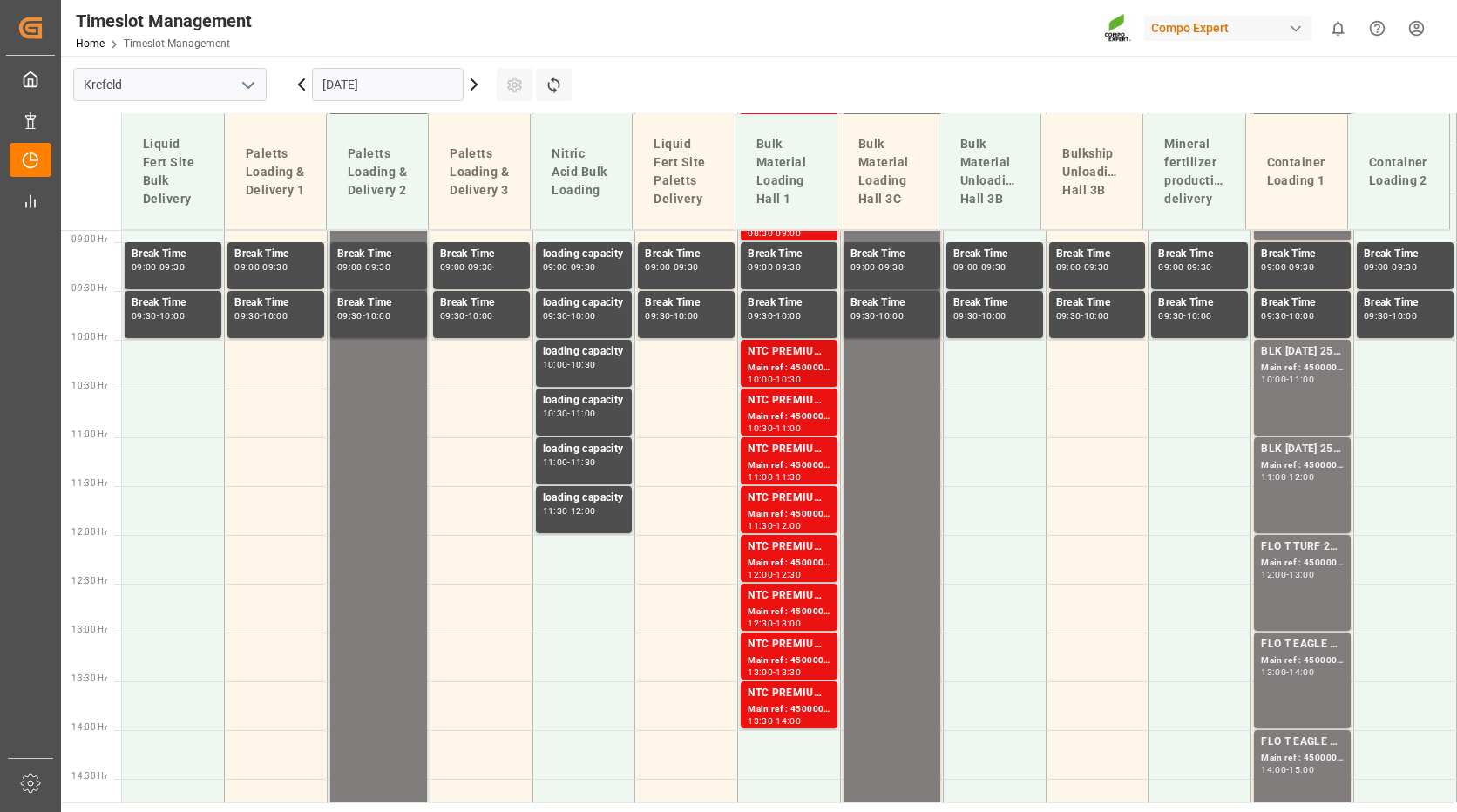
click at [793, 367] on div "Main ref : 4500000882, 2000000854" at bounding box center [789, 368] width 82 height 15
click at [1305, 388] on div "BLK [DATE] 25KG (x42) INT MTO Main ref : 4500000610, 2000000557 10:00 - 11:00" at bounding box center [1302, 388] width 82 height 89
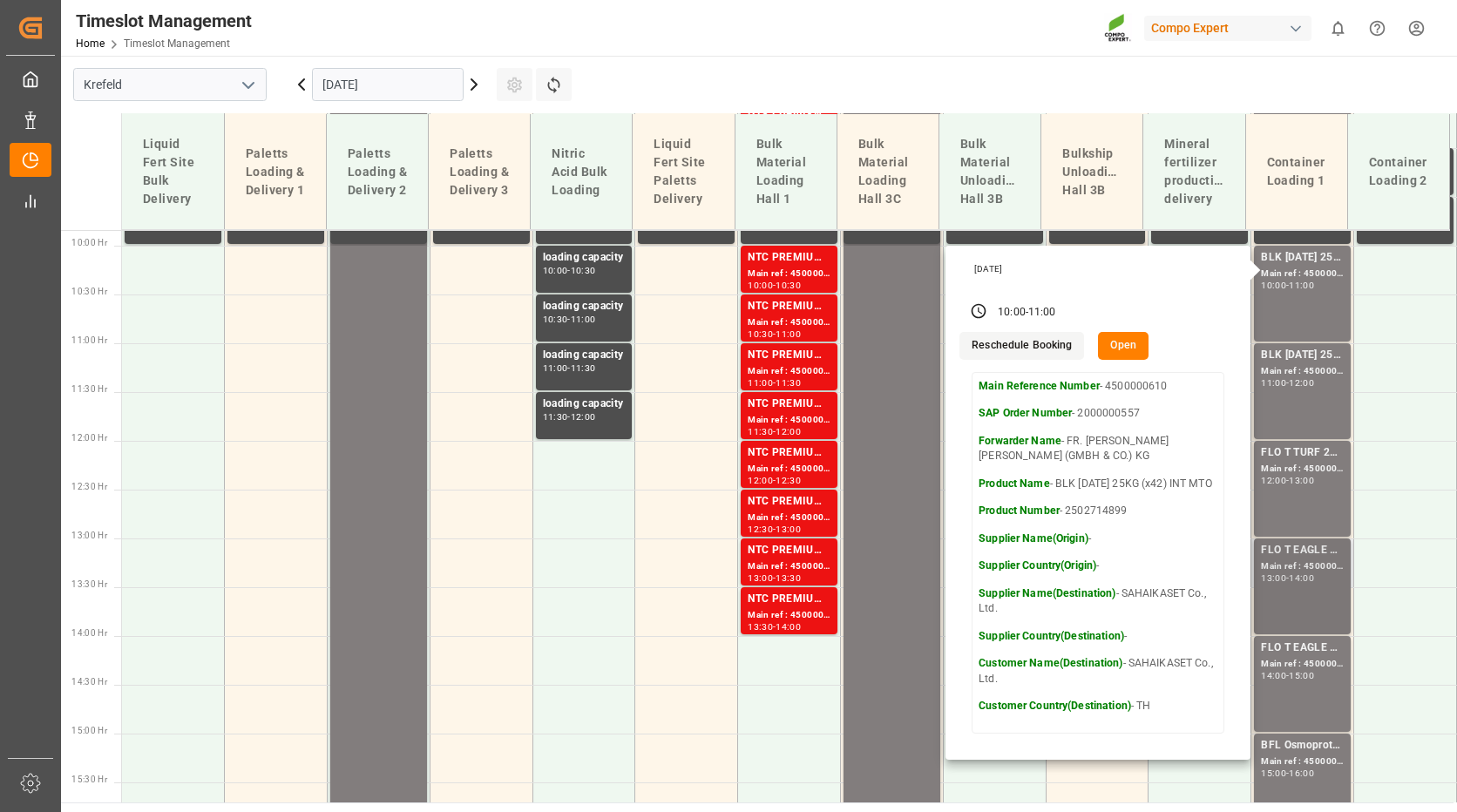
scroll to position [953, 0]
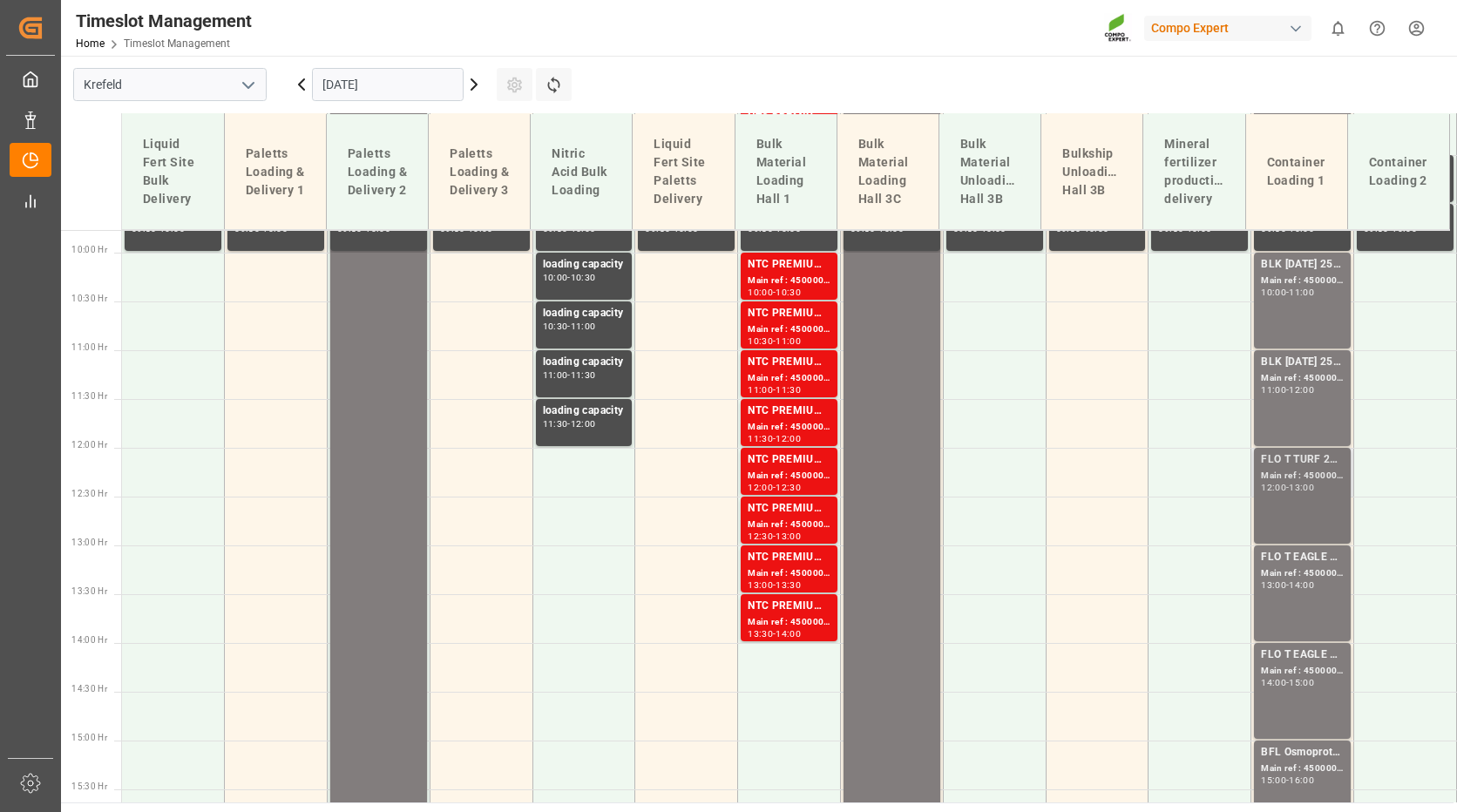
click at [1325, 479] on div "Main ref : 4500001165, 2000000989" at bounding box center [1302, 476] width 82 height 15
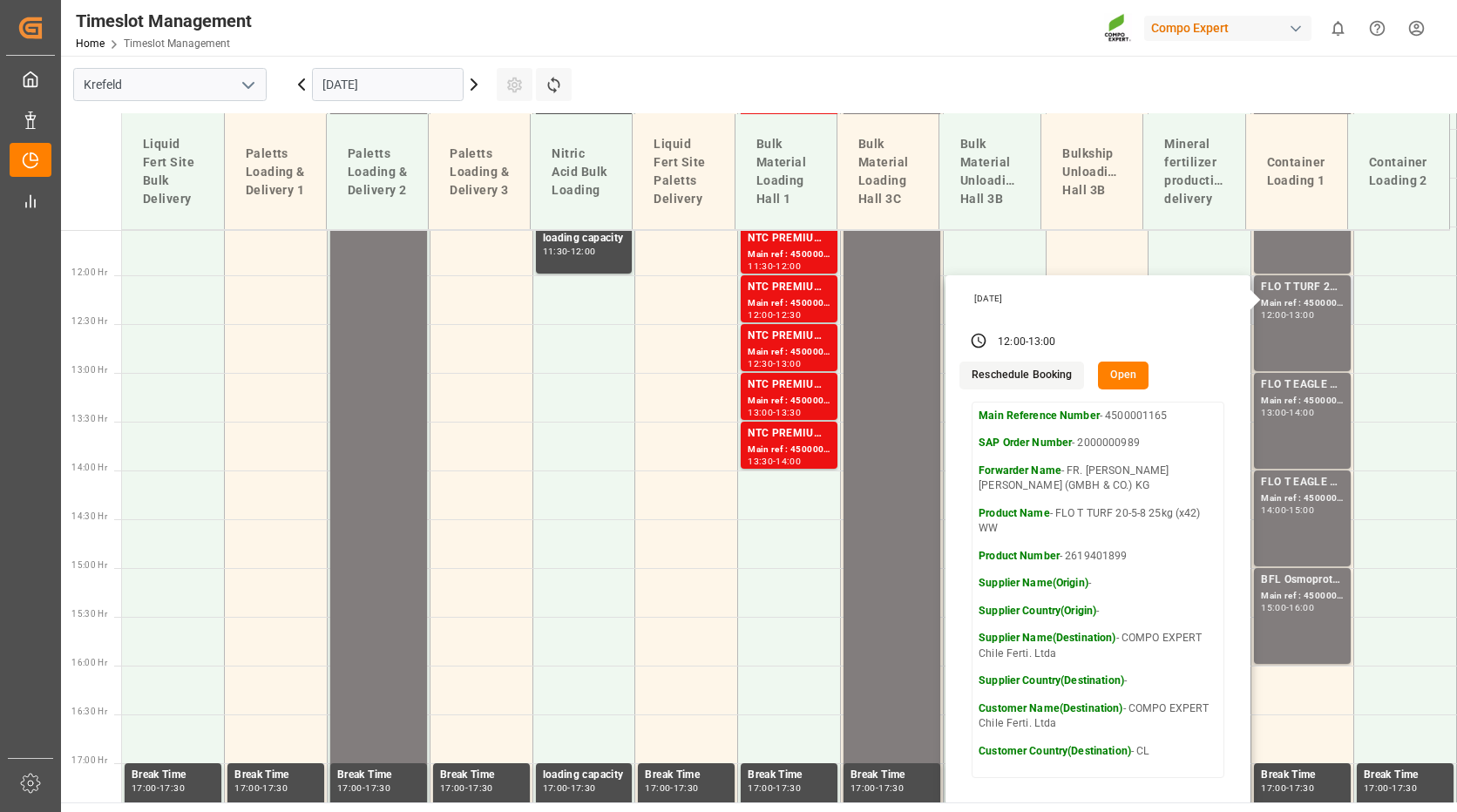
scroll to position [1127, 0]
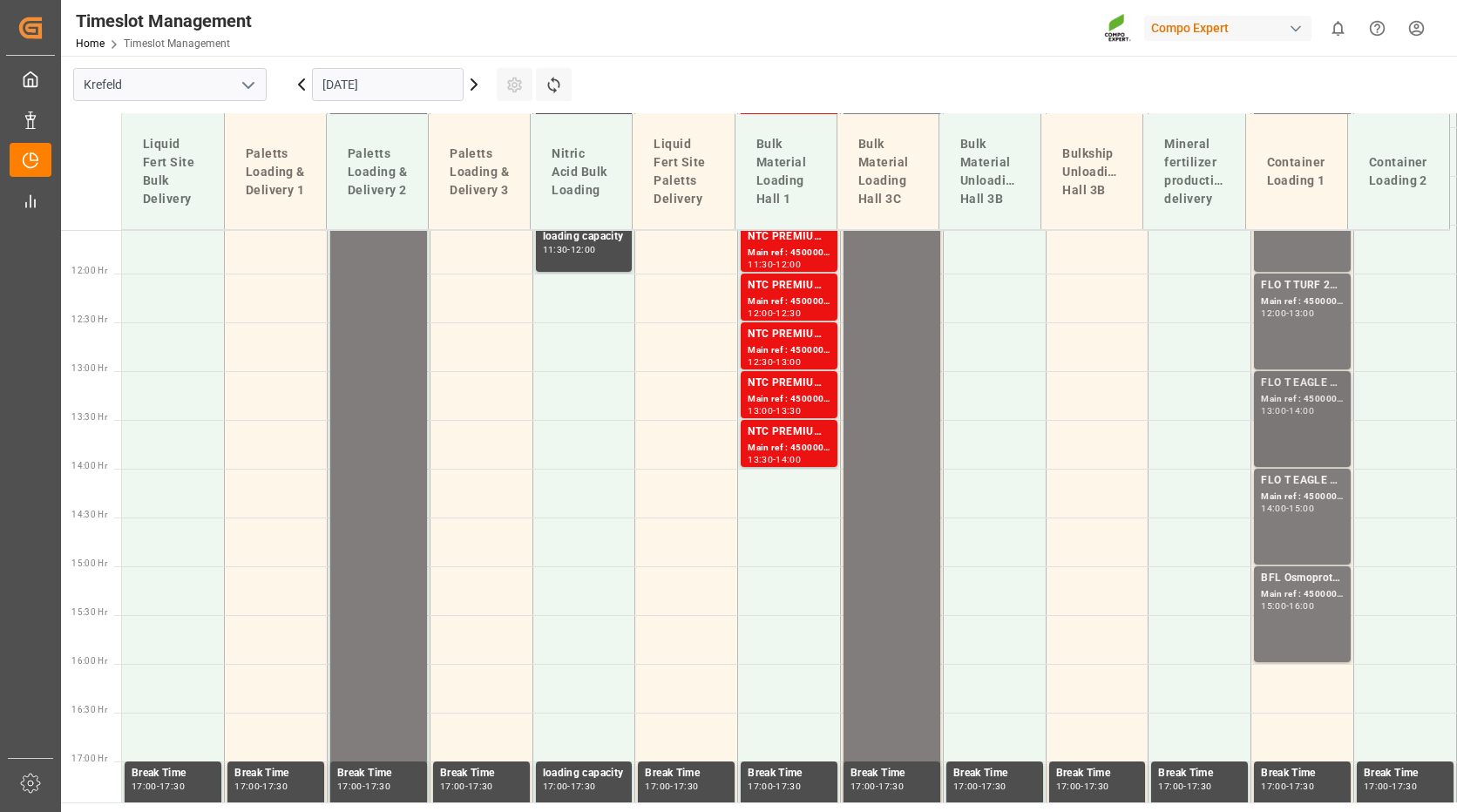
click at [1287, 408] on div "-" at bounding box center [1288, 411] width 3 height 8
click at [1302, 491] on div "Main ref : 4500001167, 2000000989" at bounding box center [1302, 497] width 82 height 15
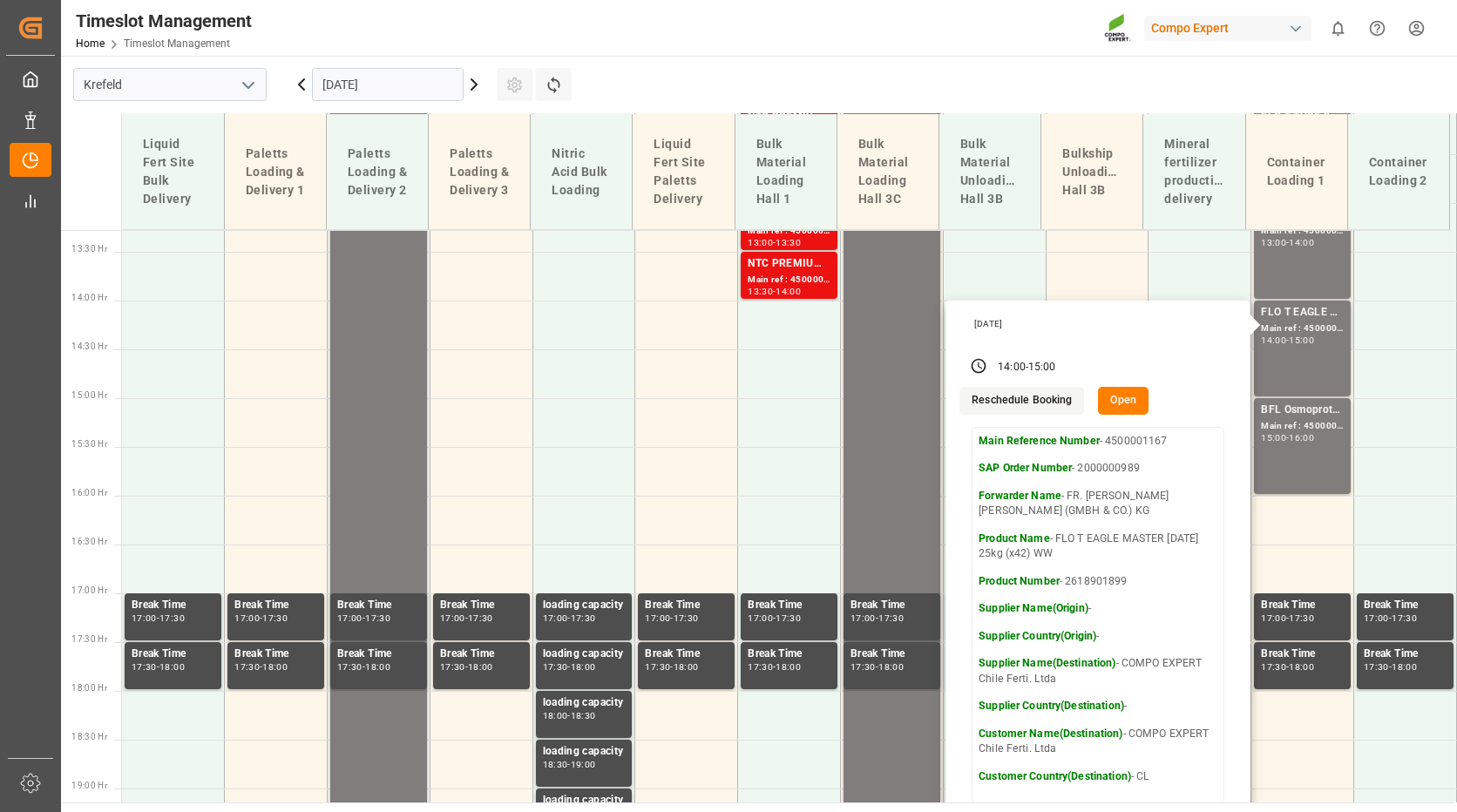
scroll to position [1301, 0]
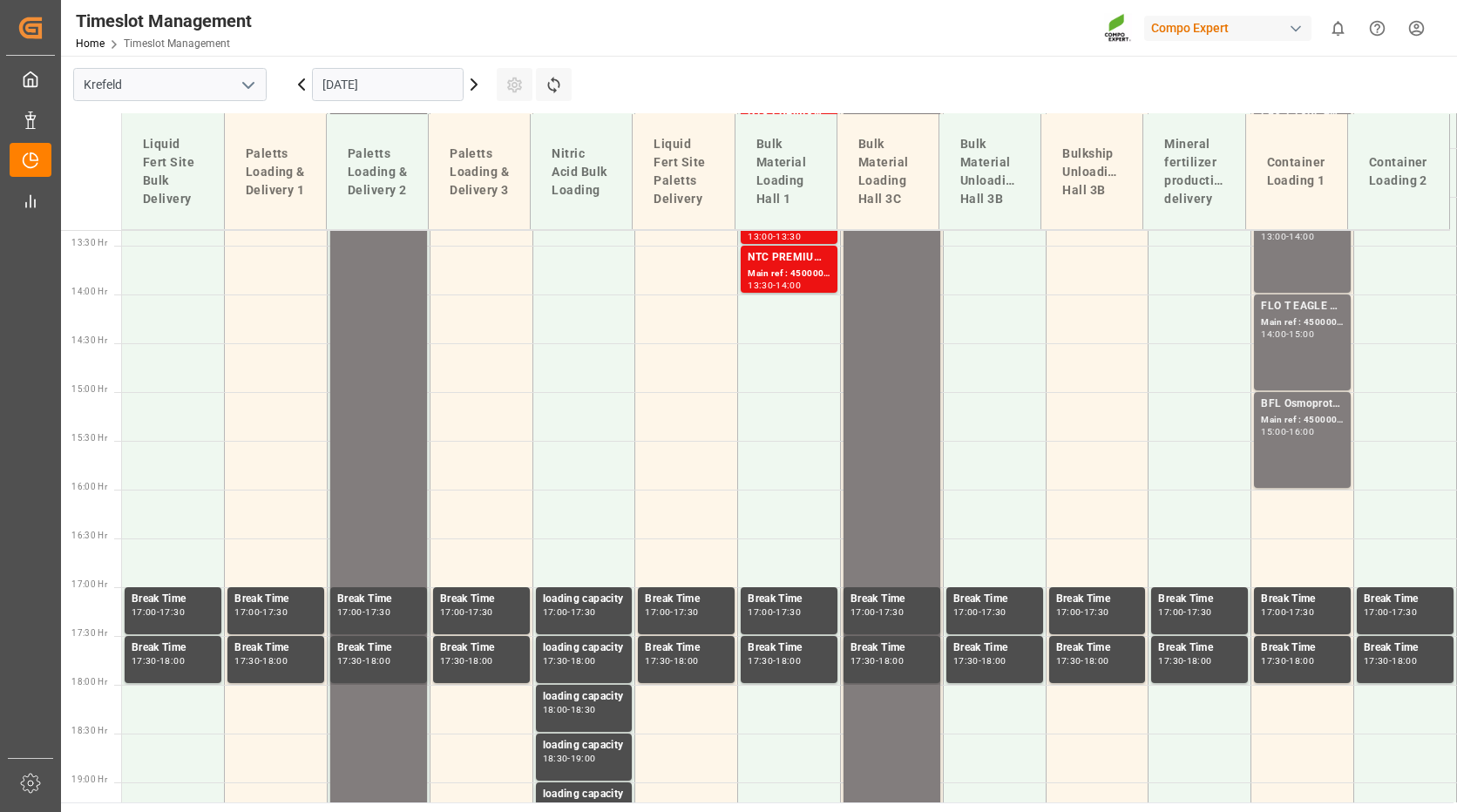
click at [1285, 451] on div "BFL Osmoprotect SL 10L (x60) CL MTO Main ref : 4500000853, 2000000120 15:00 - 1…" at bounding box center [1302, 440] width 82 height 89
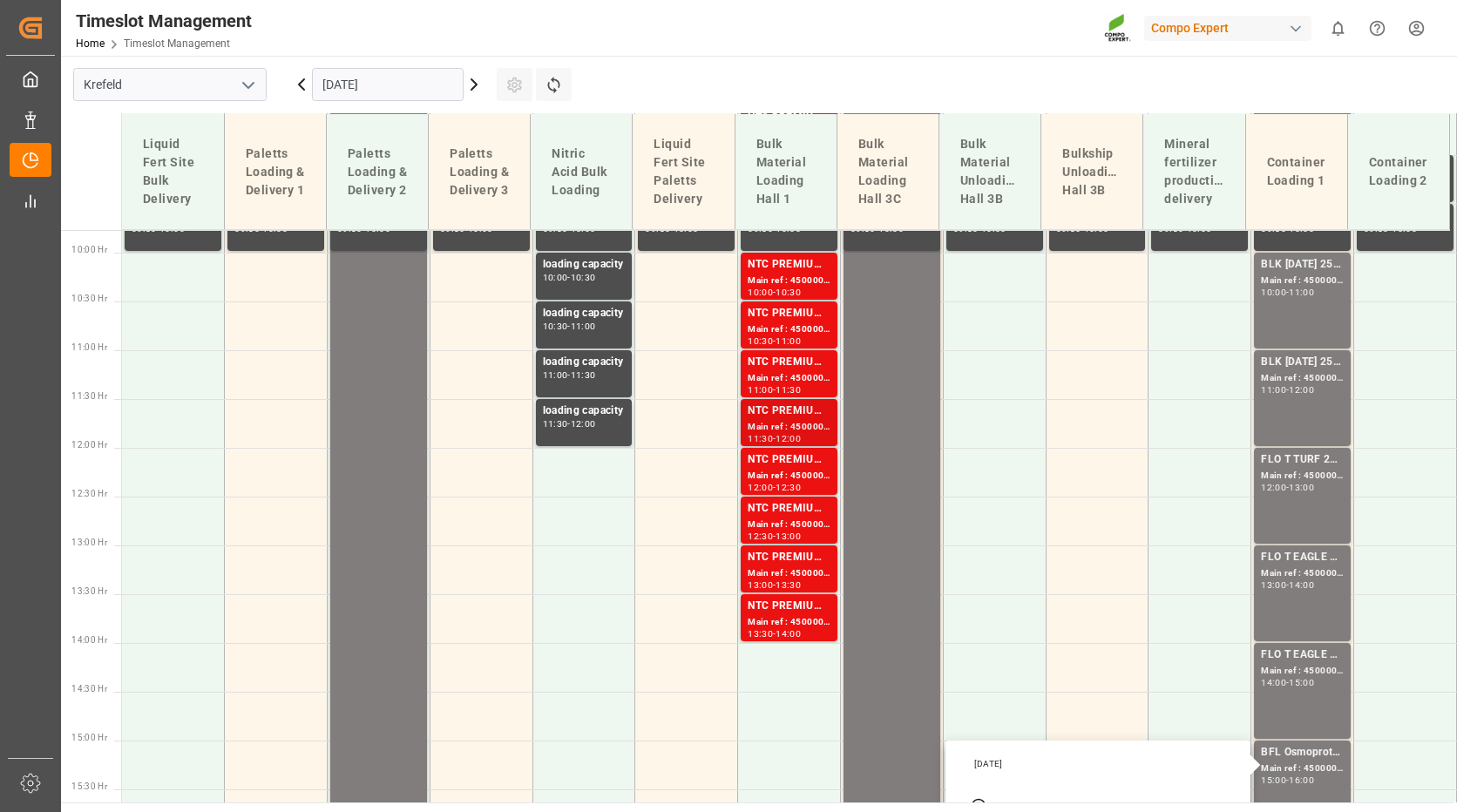
scroll to position [518, 0]
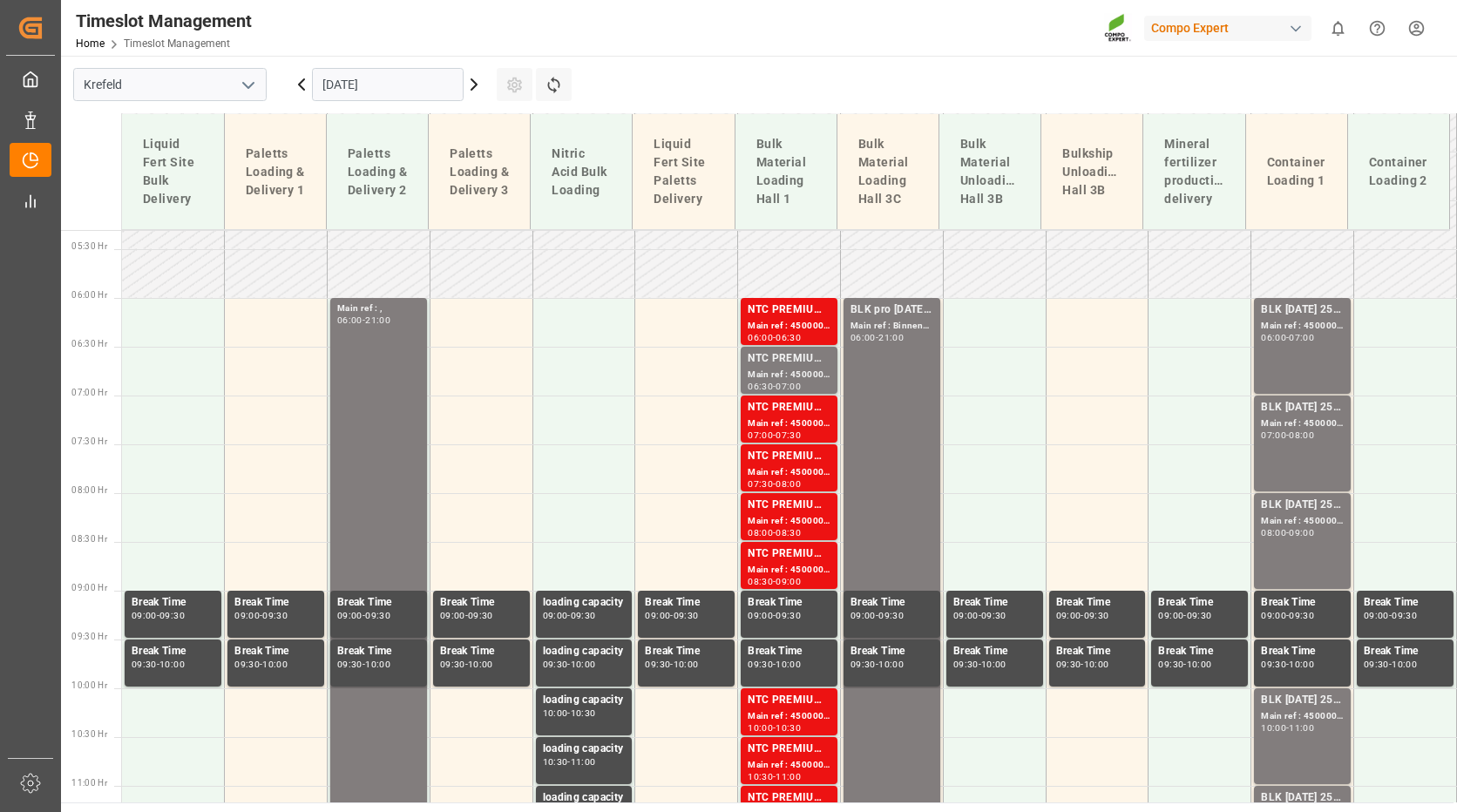
click at [471, 79] on icon at bounding box center [474, 84] width 6 height 10
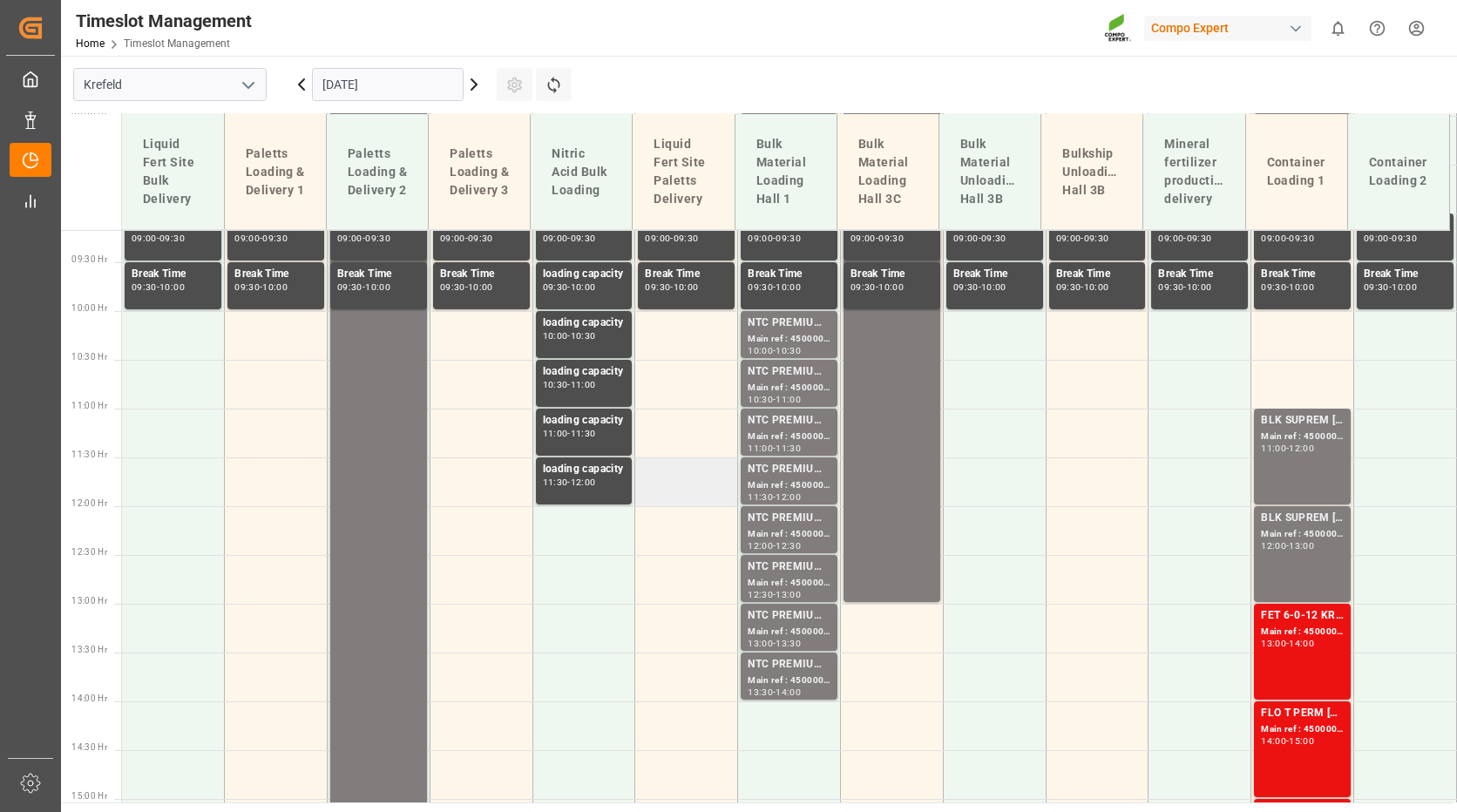
scroll to position [866, 0]
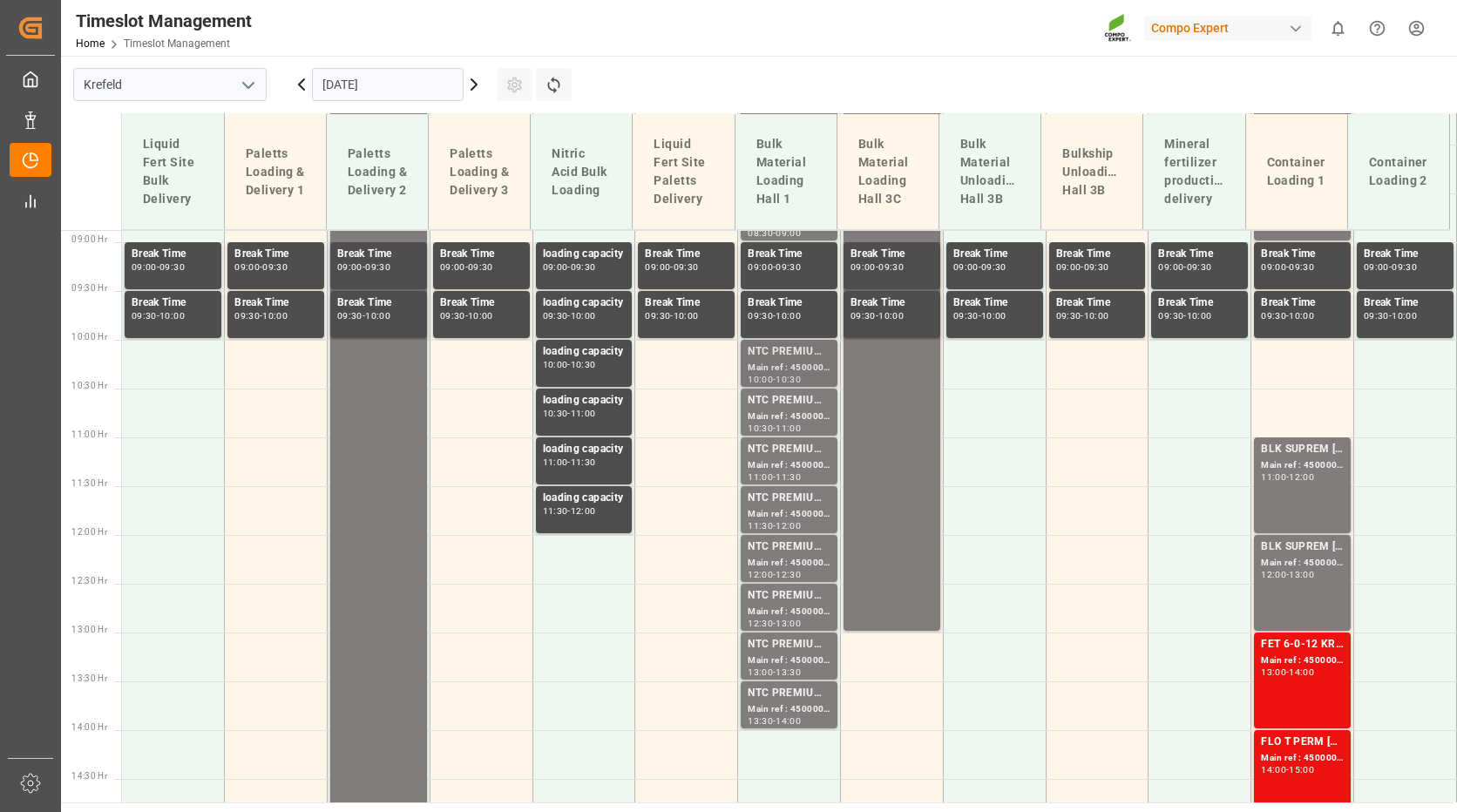
click at [787, 367] on div "Main ref : 4500000990, 2000001025" at bounding box center [789, 368] width 82 height 15
click at [1273, 498] on div "BLK SUPREM [DATE] 25KG (x42) INT MTO Main ref : 4500000622, 2000000565 11:00 - …" at bounding box center [1302, 485] width 82 height 89
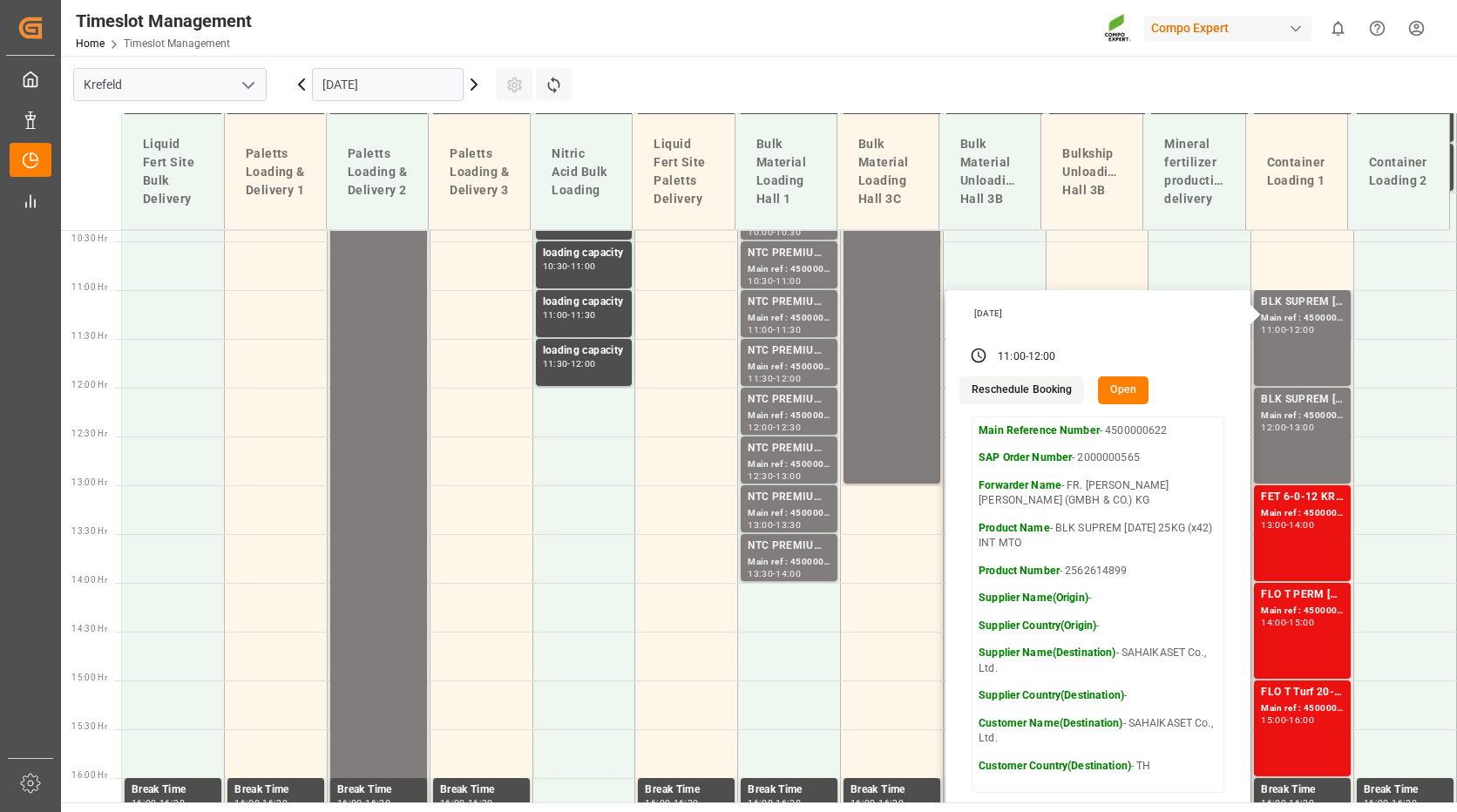
scroll to position [1040, 0]
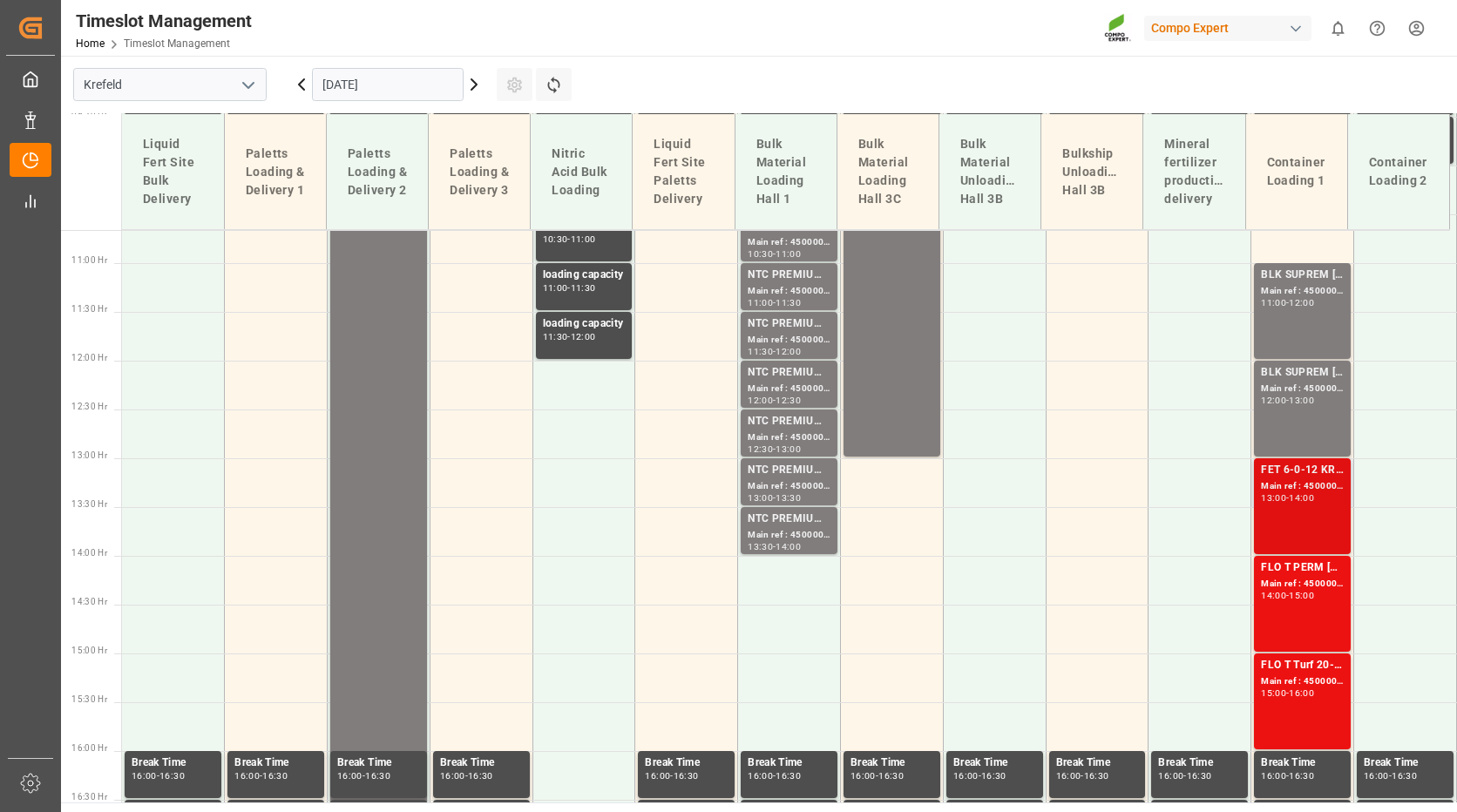
click at [1287, 487] on div "Main ref : 4500001083, 2000001103" at bounding box center [1302, 486] width 82 height 15
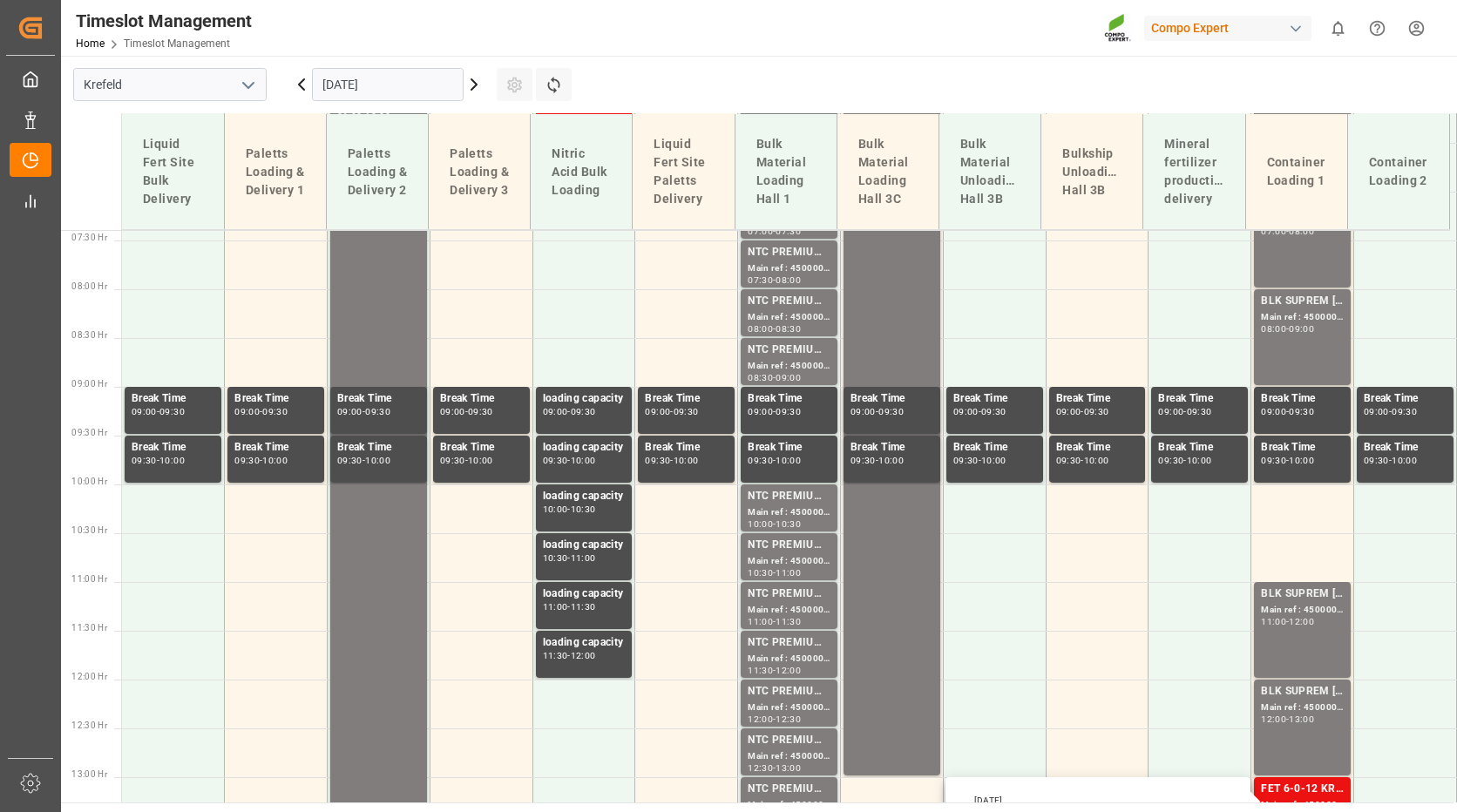
scroll to position [725, 0]
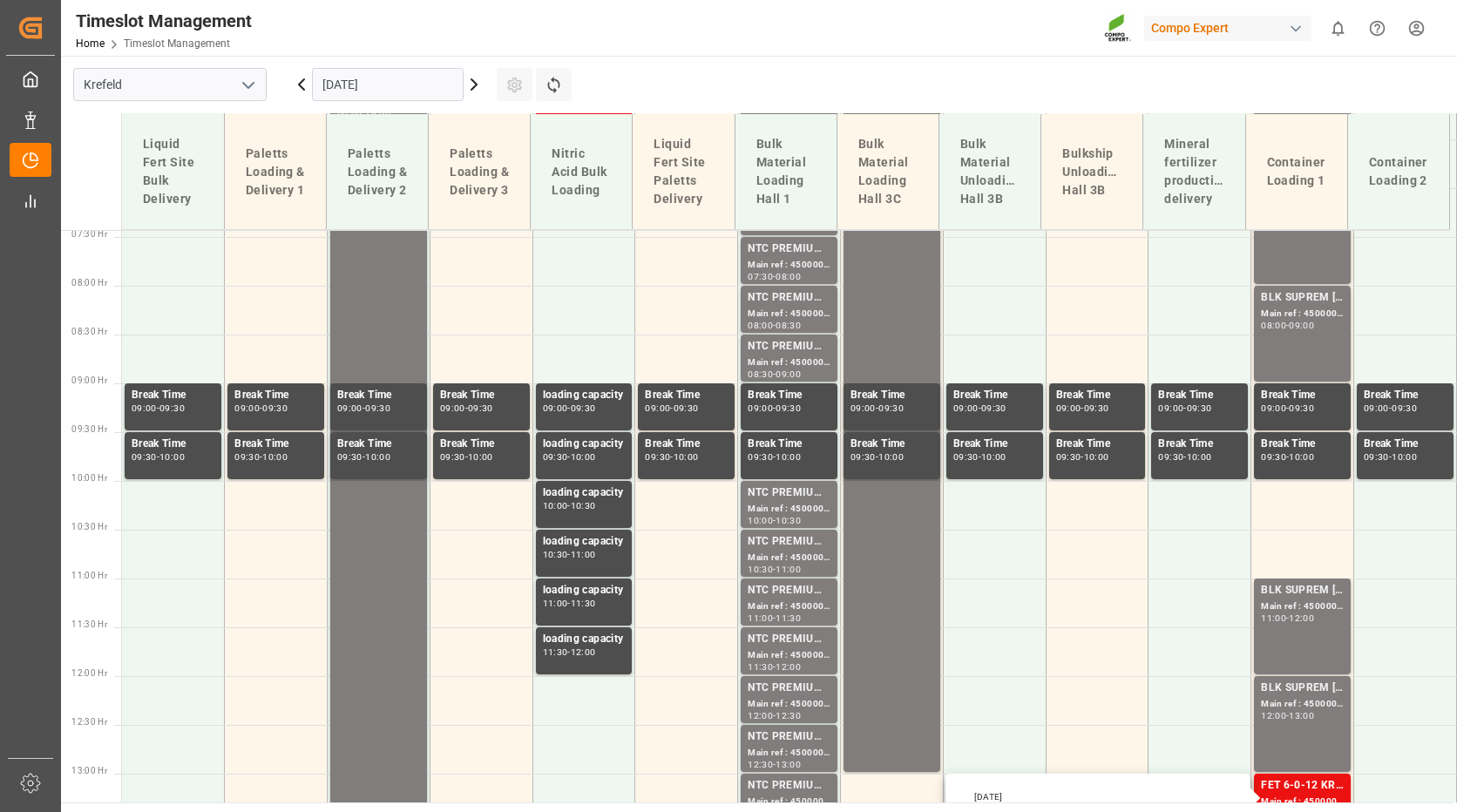
click at [474, 91] on icon at bounding box center [474, 84] width 21 height 21
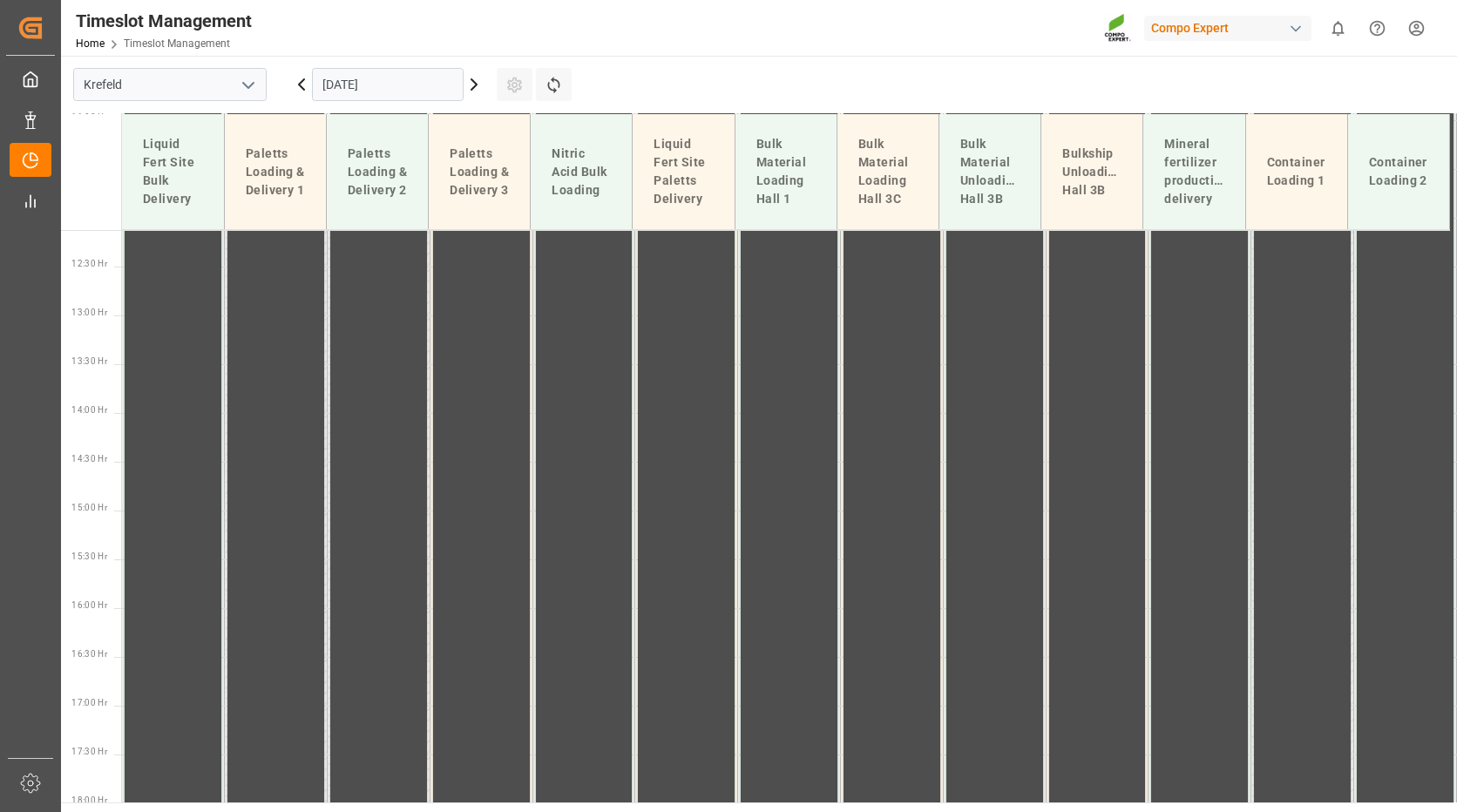
scroll to position [1214, 0]
click at [467, 81] on icon at bounding box center [474, 84] width 21 height 21
